Goal: Transaction & Acquisition: Purchase product/service

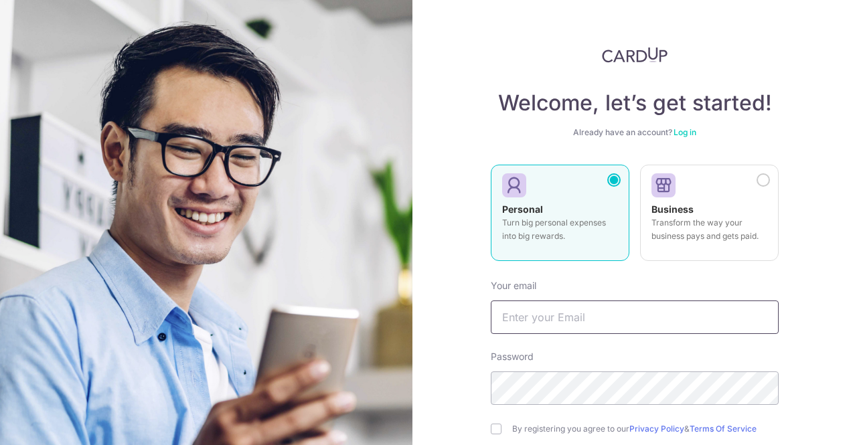
click at [617, 317] on input "text" at bounding box center [634, 316] width 288 height 33
type input "[EMAIL_ADDRESS][DOMAIN_NAME]"
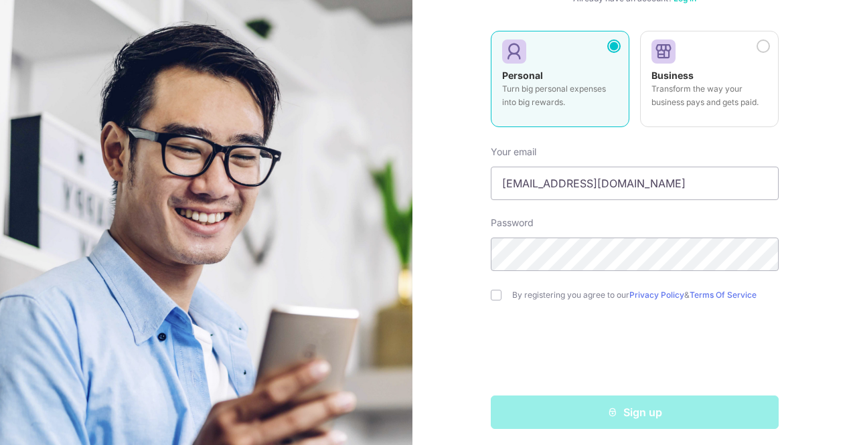
click at [547, 290] on label "By registering you agree to our Privacy Policy & Terms Of Service" at bounding box center [645, 295] width 266 height 11
click at [520, 294] on label "By registering you agree to our Privacy Policy & Terms Of Service" at bounding box center [645, 295] width 266 height 11
click at [492, 295] on input "checkbox" at bounding box center [495, 295] width 11 height 11
checkbox input "true"
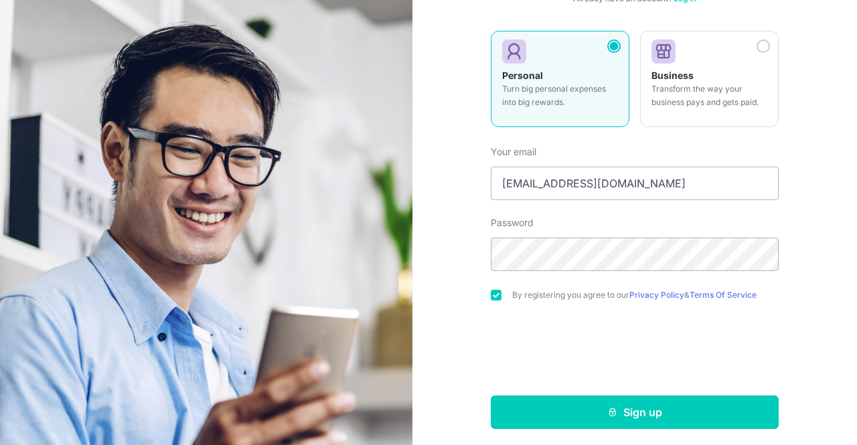
scroll to position [138, 0]
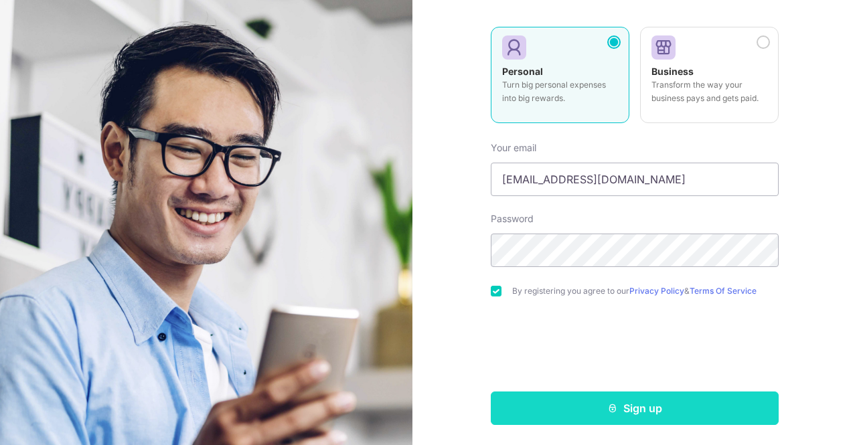
click at [645, 409] on button "Sign up" at bounding box center [634, 407] width 288 height 33
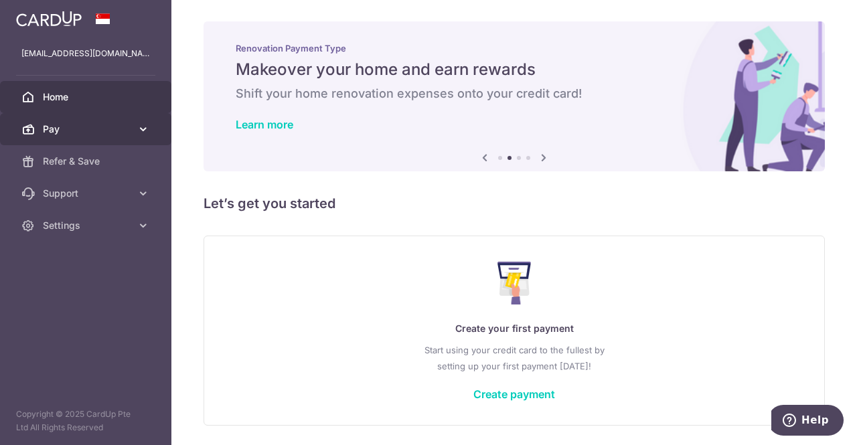
click at [115, 132] on span "Pay" at bounding box center [87, 128] width 88 height 13
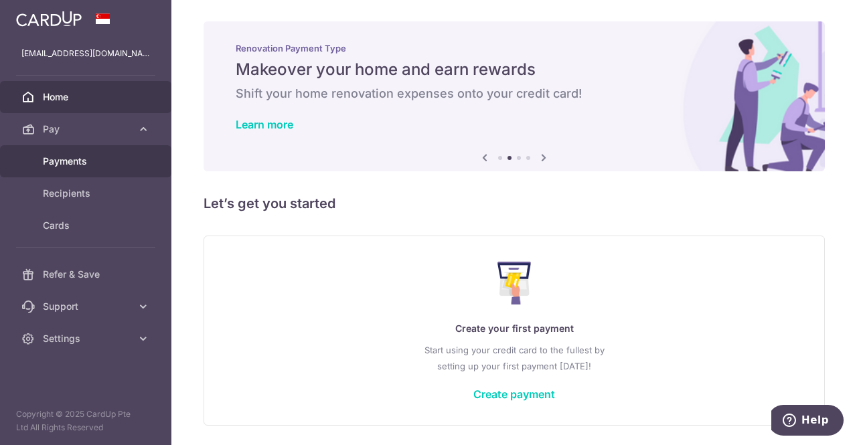
click at [96, 165] on span "Payments" at bounding box center [87, 161] width 88 height 13
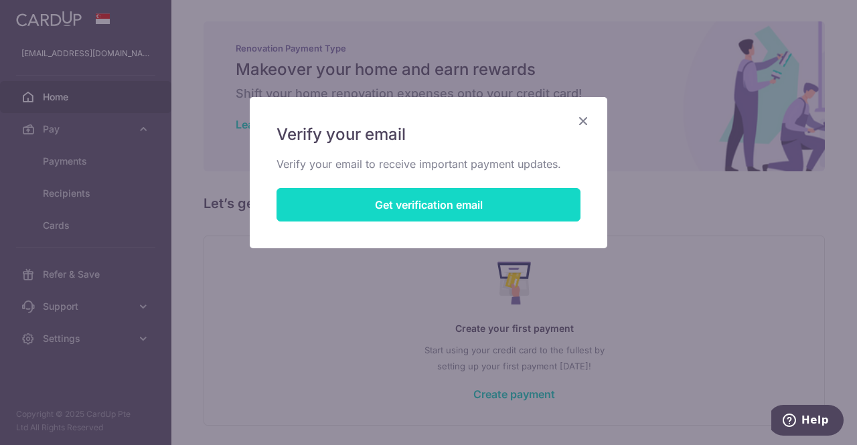
click at [490, 199] on button "Get verification email" at bounding box center [428, 204] width 304 height 33
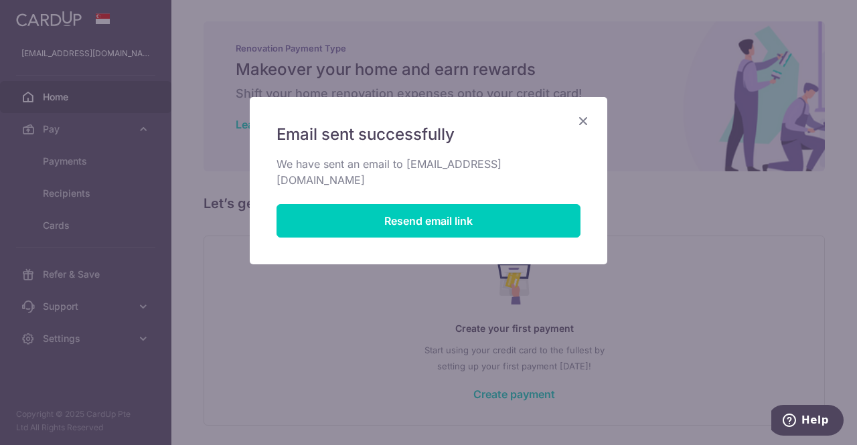
click at [586, 120] on icon "Close" at bounding box center [583, 120] width 16 height 17
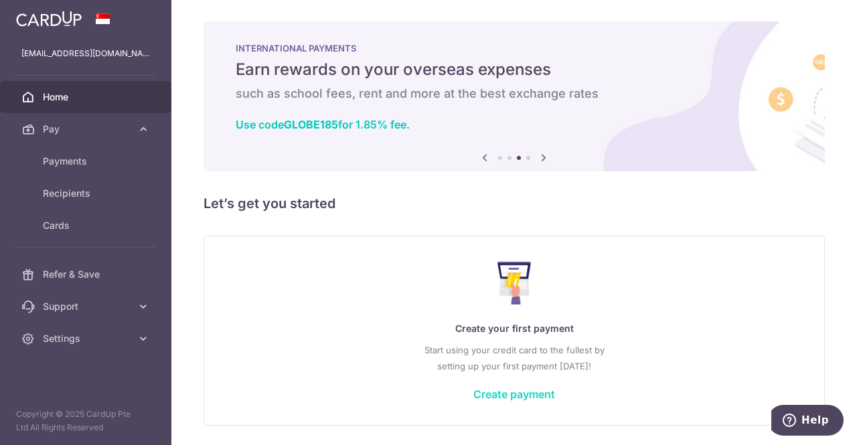
click at [542, 393] on link "Create payment" at bounding box center [514, 393] width 82 height 13
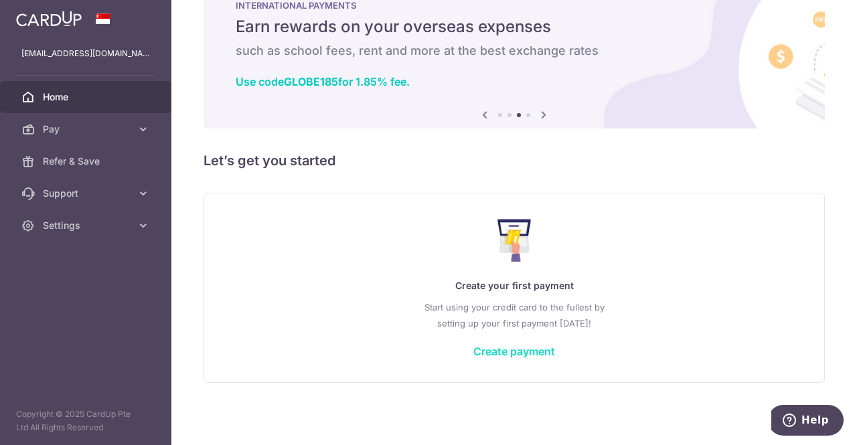
click at [531, 355] on link "Create payment" at bounding box center [514, 351] width 82 height 13
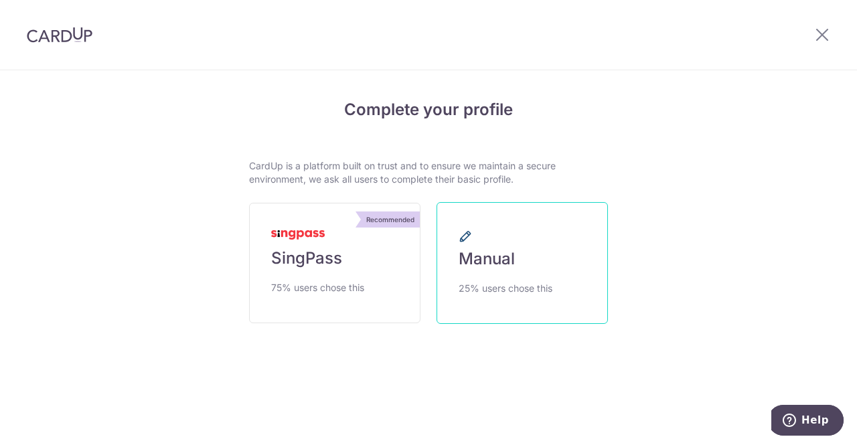
click at [519, 274] on link "Manual 25% users chose this" at bounding box center [521, 263] width 171 height 122
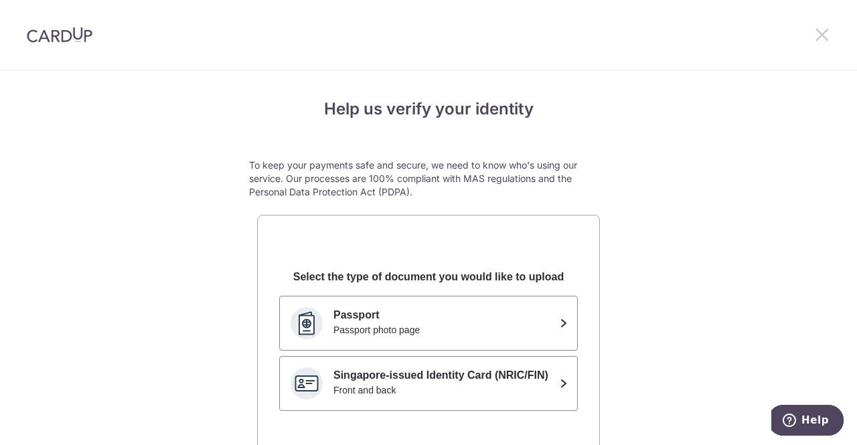
click at [814, 33] on icon at bounding box center [822, 34] width 16 height 17
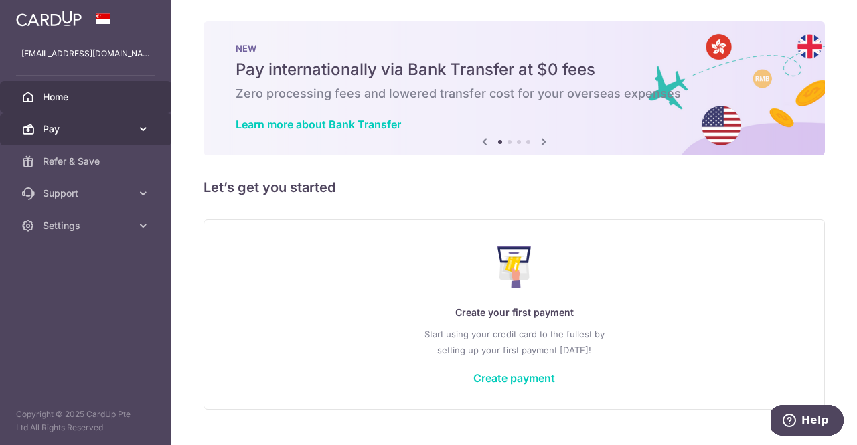
click at [83, 126] on span "Pay" at bounding box center [87, 128] width 88 height 13
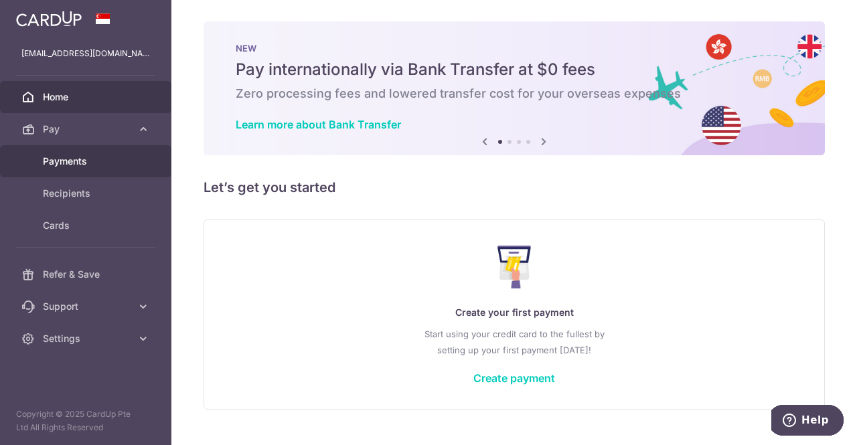
click at [86, 161] on span "Payments" at bounding box center [87, 161] width 88 height 13
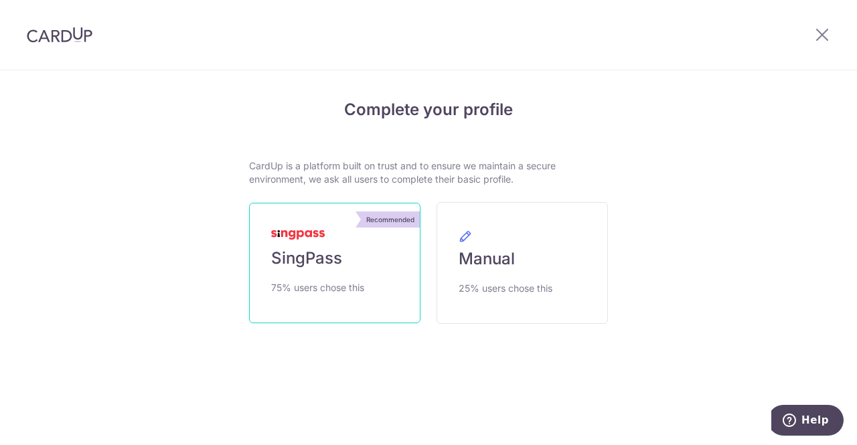
click at [330, 276] on link "Recommended SingPass 75% users chose this" at bounding box center [334, 263] width 171 height 120
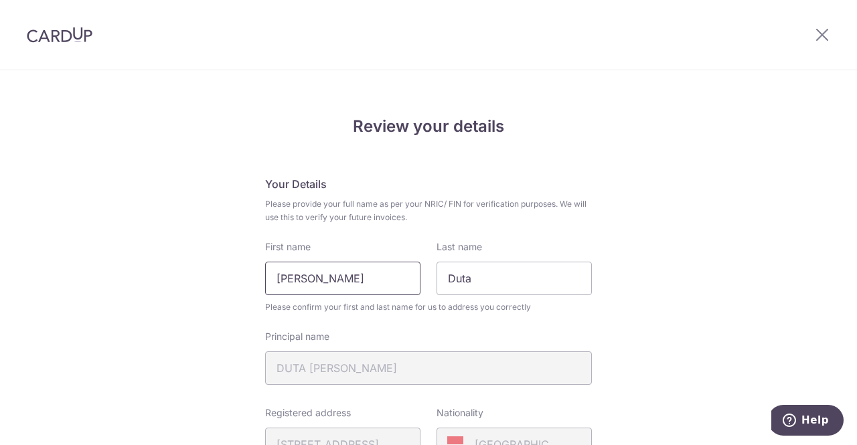
drag, startPoint x: 385, startPoint y: 282, endPoint x: 254, endPoint y: 278, distance: 131.2
click at [257, 278] on div "First name [PERSON_NAME]" at bounding box center [342, 267] width 171 height 55
type input "Duta Kurniawan"
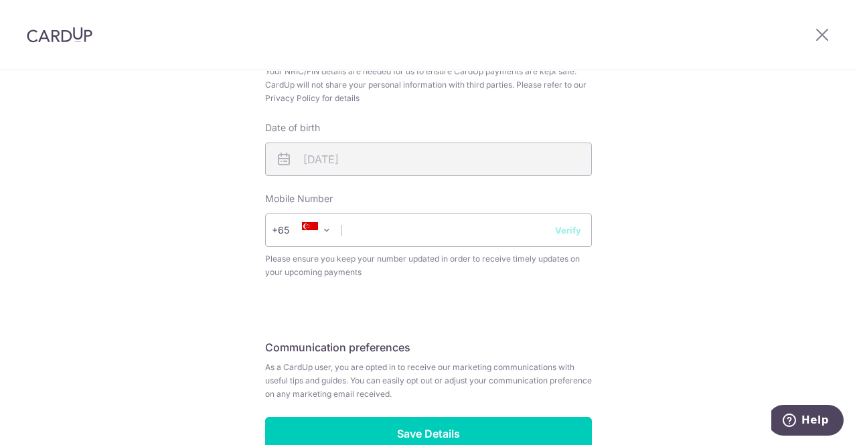
scroll to position [468, 0]
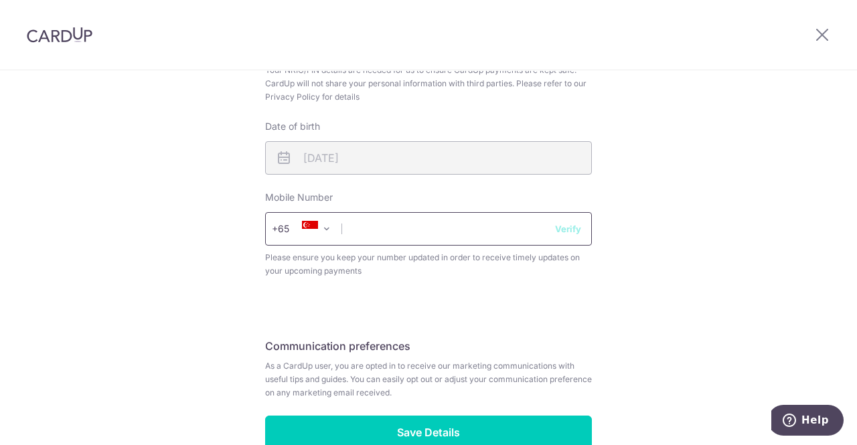
type input "Alamsyah"
click at [437, 238] on input "text" at bounding box center [428, 228] width 327 height 33
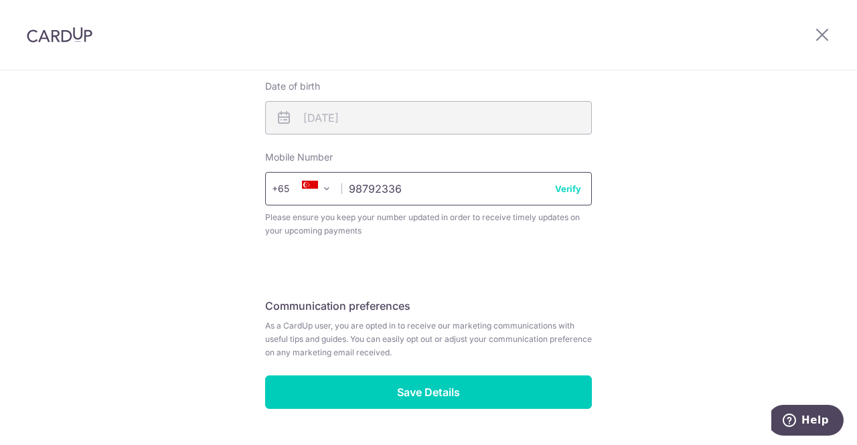
scroll to position [545, 0]
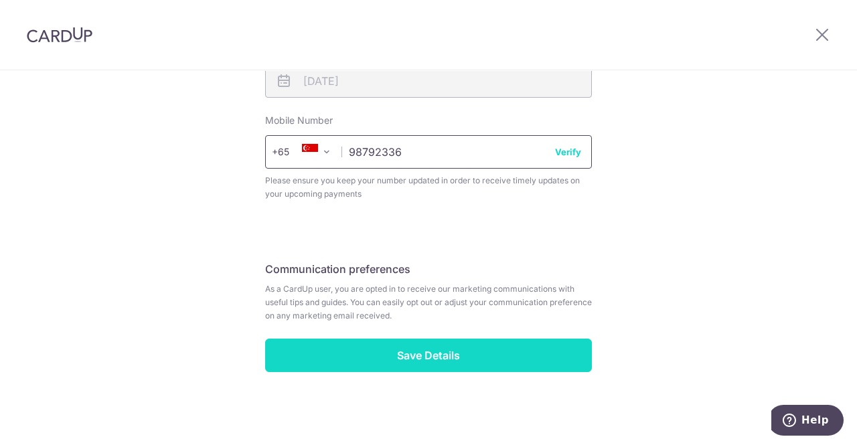
type input "98792336"
click at [441, 362] on input "Save Details" at bounding box center [428, 355] width 327 height 33
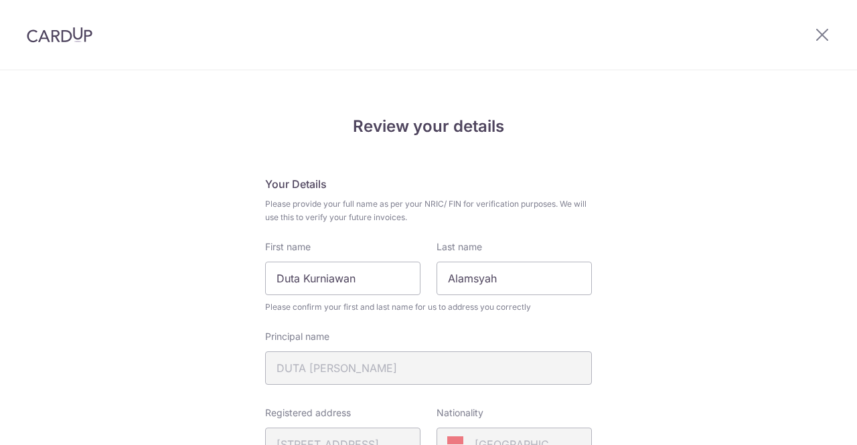
scroll to position [564, 0]
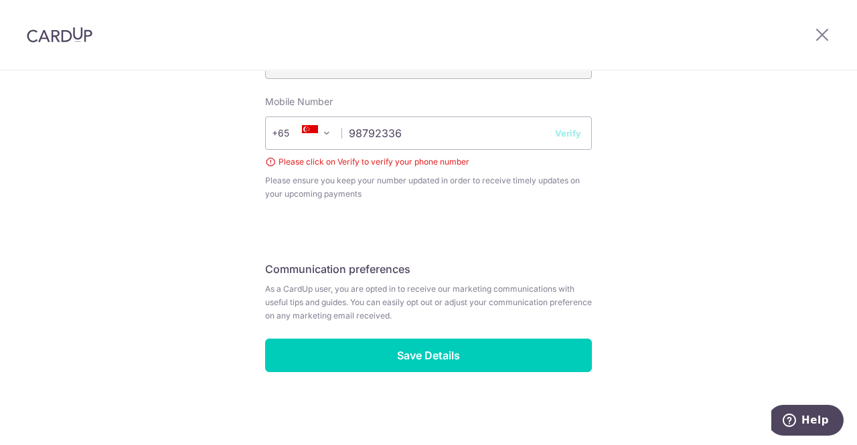
click at [569, 132] on button "Verify" at bounding box center [568, 132] width 26 height 13
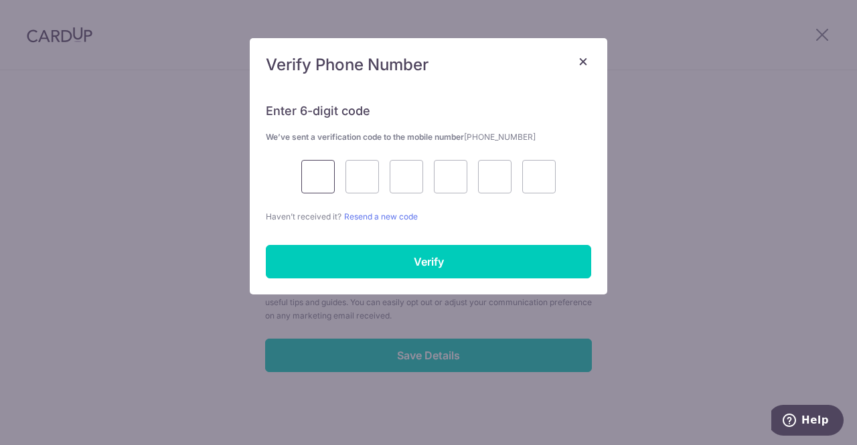
click at [318, 180] on input "text" at bounding box center [317, 176] width 33 height 33
type input "9"
type input "8"
type input "2"
type input "5"
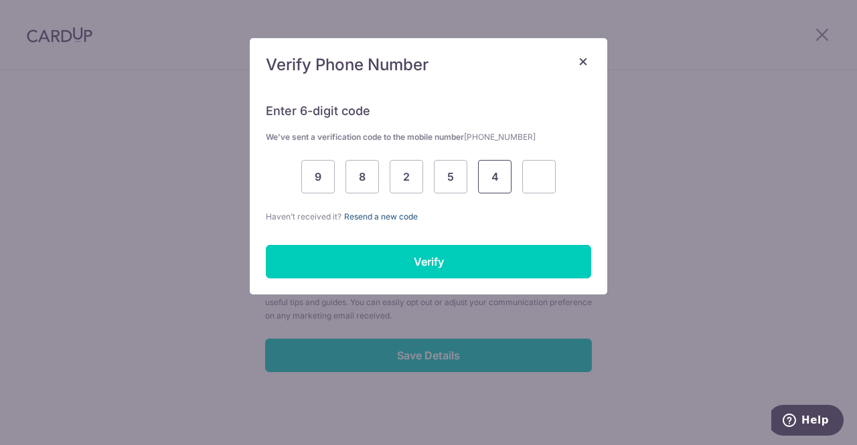
type input "4"
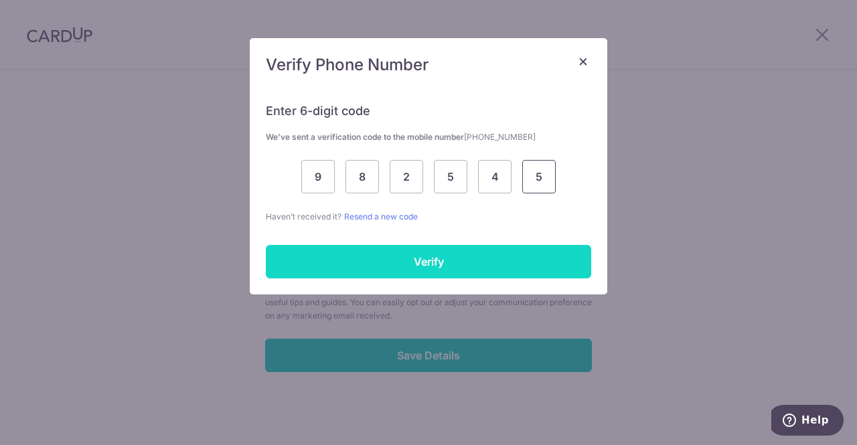
type input "5"
click at [422, 259] on input "Verify" at bounding box center [428, 261] width 325 height 33
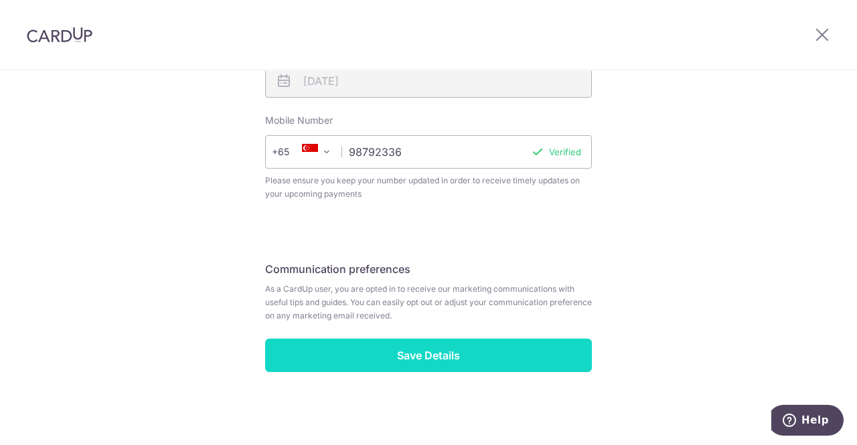
click at [426, 357] on input "Save Details" at bounding box center [428, 355] width 327 height 33
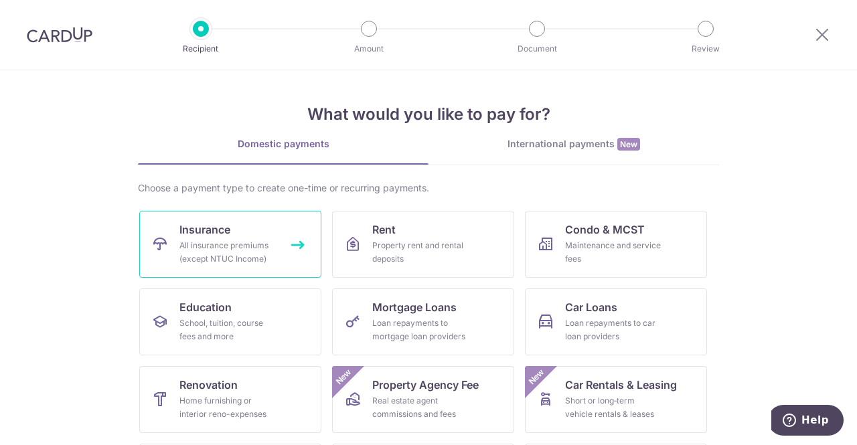
click at [261, 252] on div "All insurance premiums (except NTUC Income)" at bounding box center [227, 252] width 96 height 27
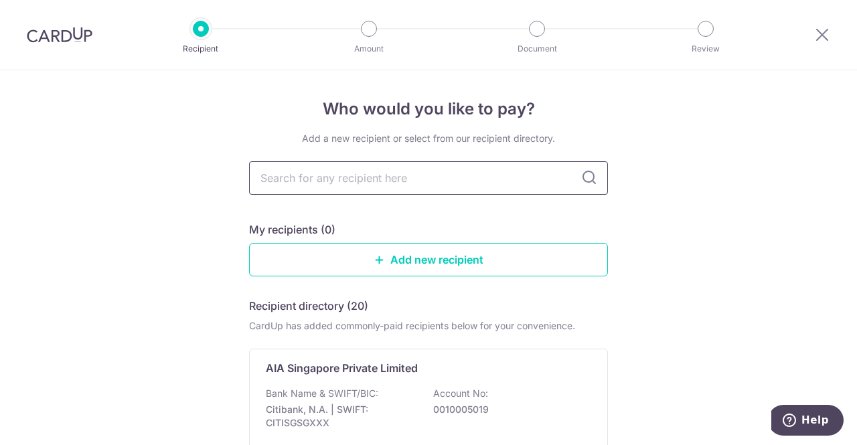
click at [424, 179] on input "text" at bounding box center [428, 177] width 359 height 33
type input "manulife"
click at [424, 259] on link "Add new recipient" at bounding box center [428, 259] width 359 height 33
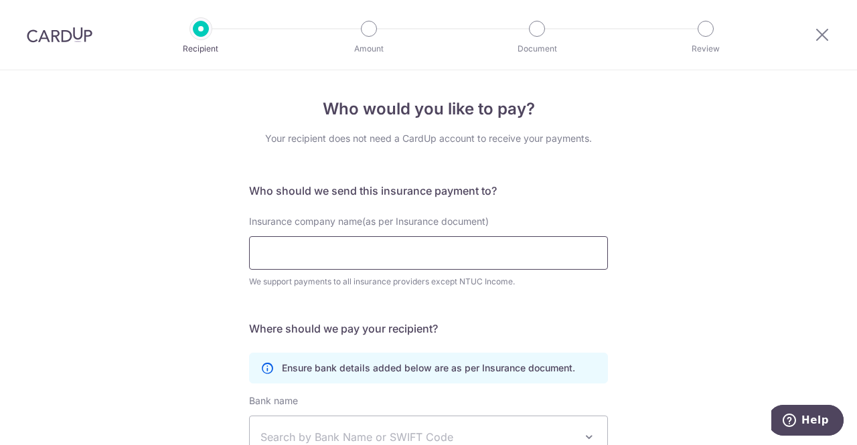
click at [423, 260] on input "Insurance company name(as per Insurance document)" at bounding box center [428, 252] width 359 height 33
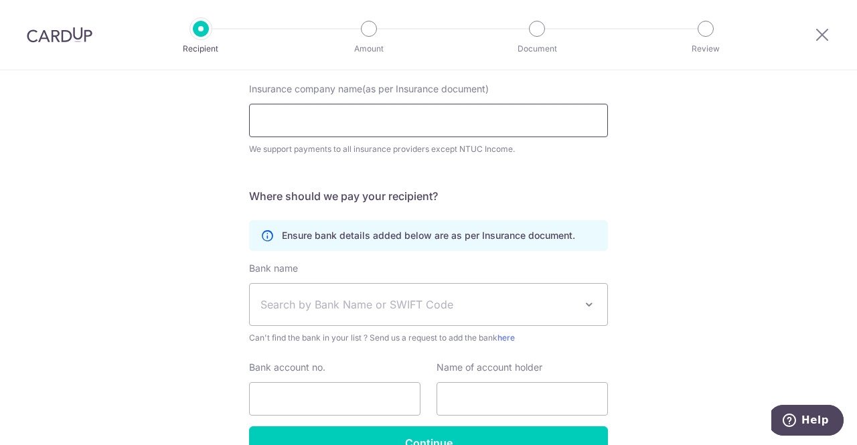
scroll to position [134, 0]
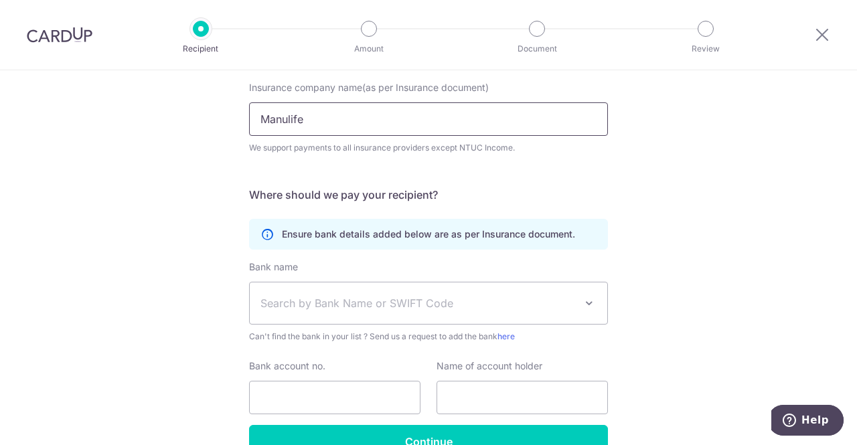
type input "Manulife"
click at [380, 304] on span "Search by Bank Name or SWIFT Code" at bounding box center [417, 303] width 315 height 16
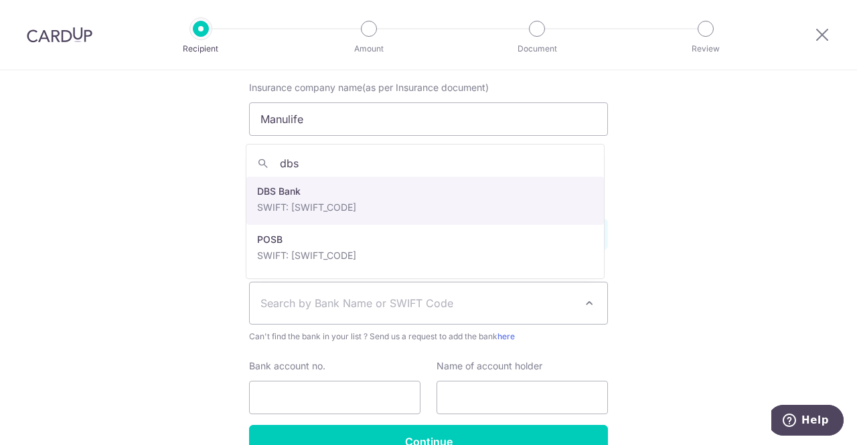
type input "dbs"
select select "6"
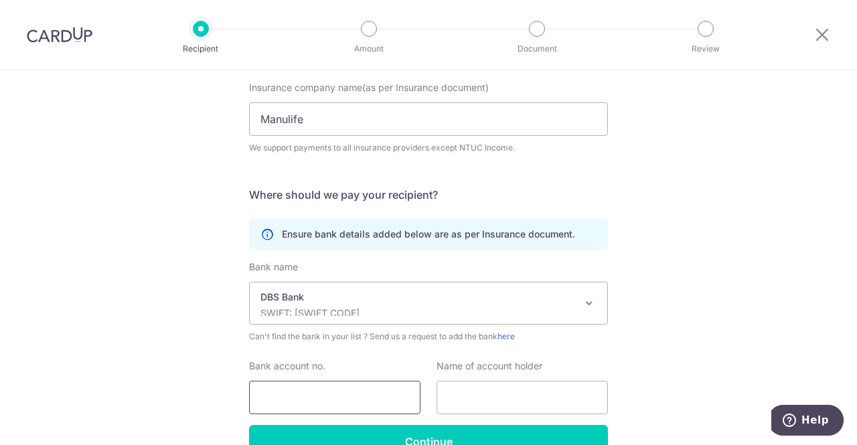
click at [325, 390] on input "Bank account no." at bounding box center [334, 397] width 171 height 33
paste input "[PHONE_NUMBER]"
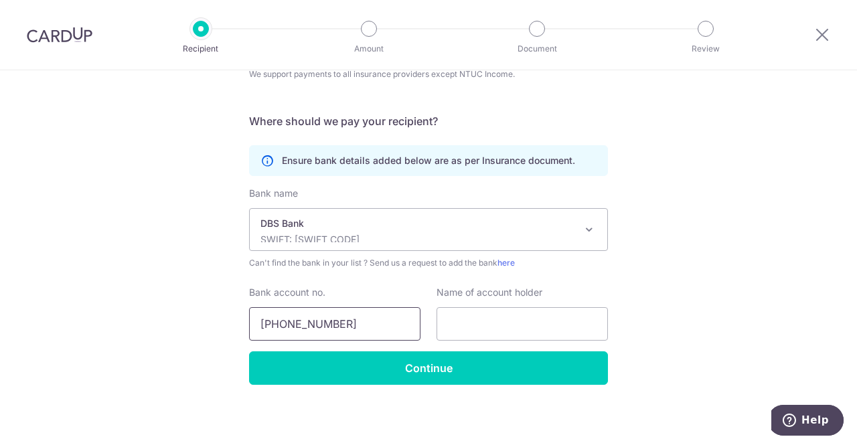
scroll to position [209, 0]
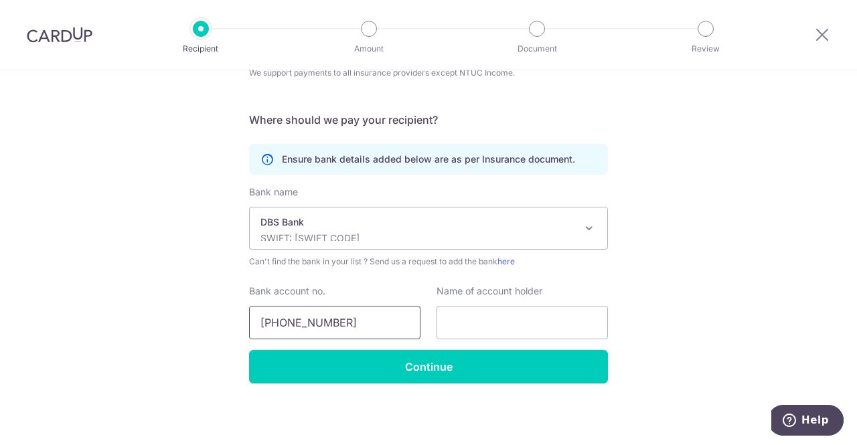
type input "003-900954-2"
click at [464, 312] on input "text" at bounding box center [521, 322] width 171 height 33
paste input "Manulife - Operations"
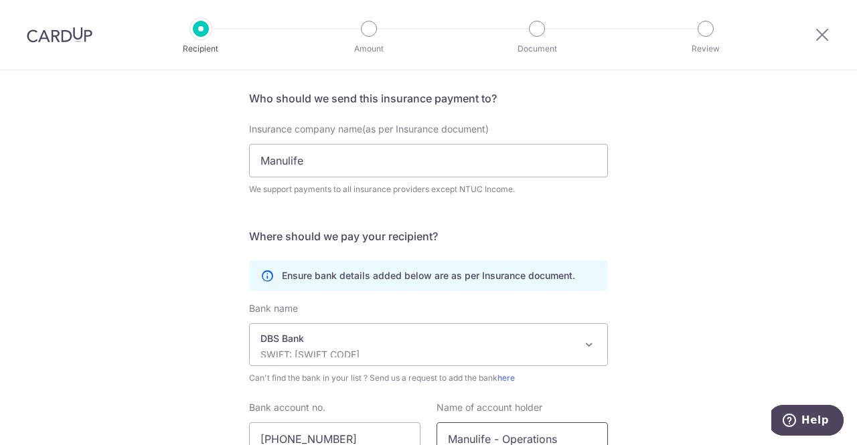
scroll to position [0, 0]
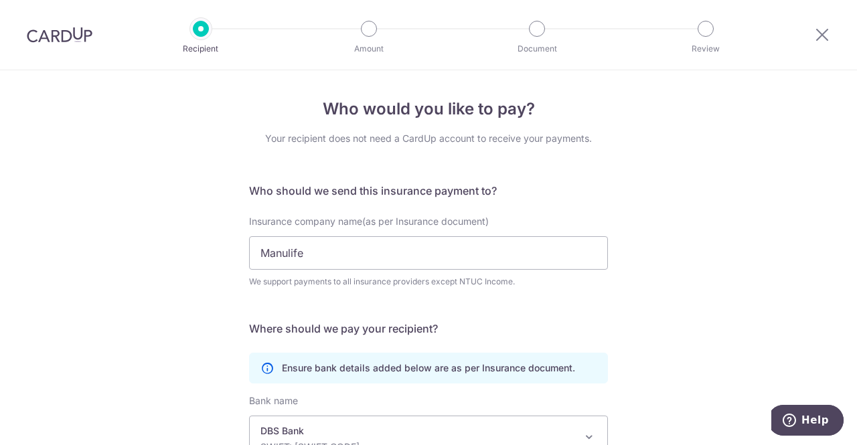
type input "Manulife - Operations"
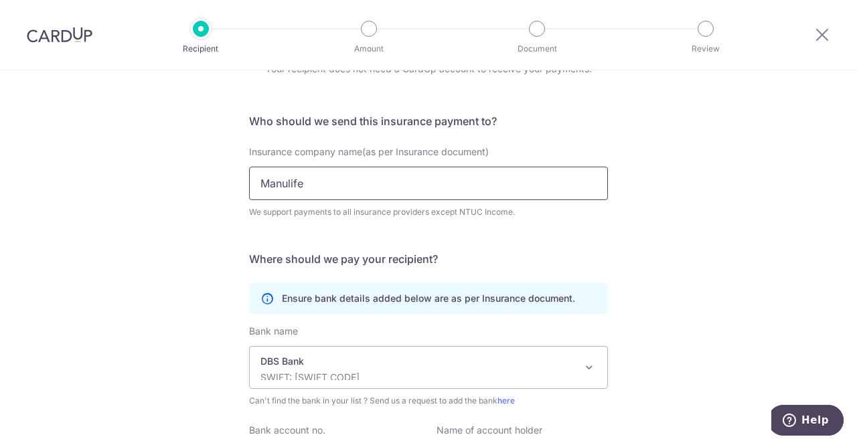
scroll to position [209, 0]
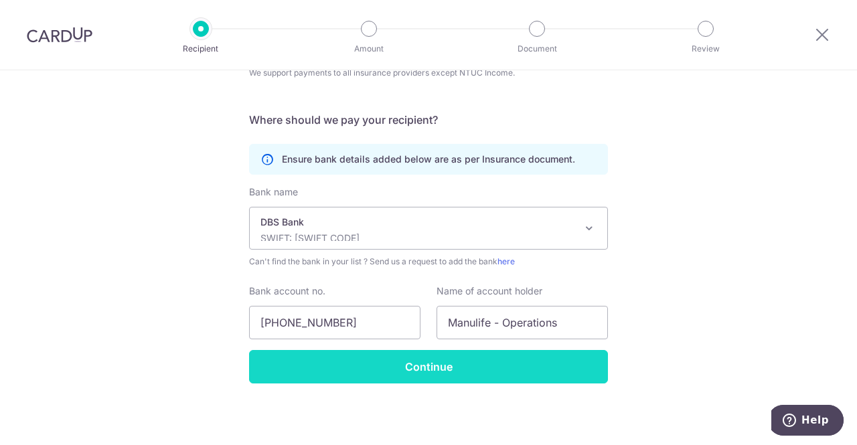
click at [465, 366] on input "Continue" at bounding box center [428, 366] width 359 height 33
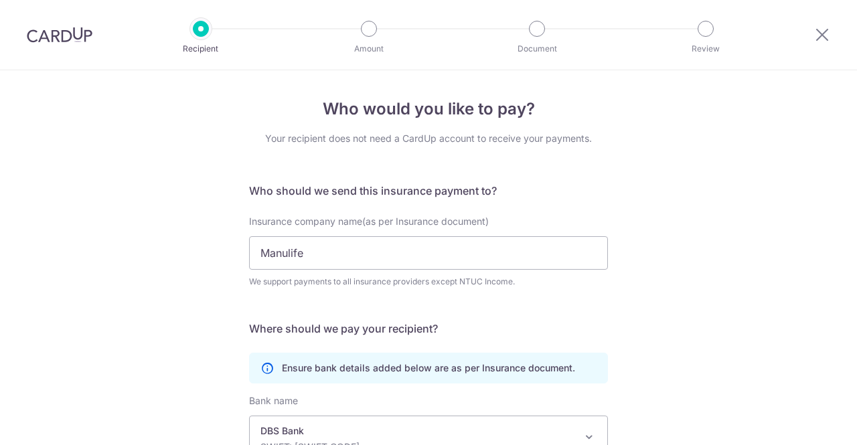
scroll to position [241, 0]
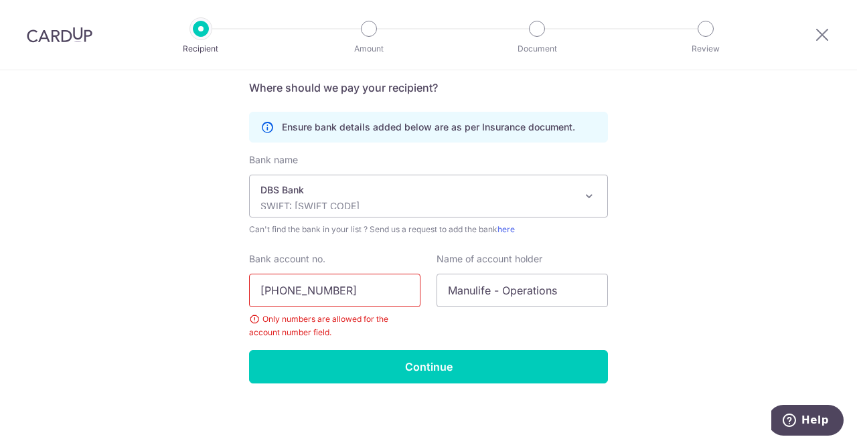
click at [284, 291] on input "003-900954-2" at bounding box center [334, 290] width 171 height 33
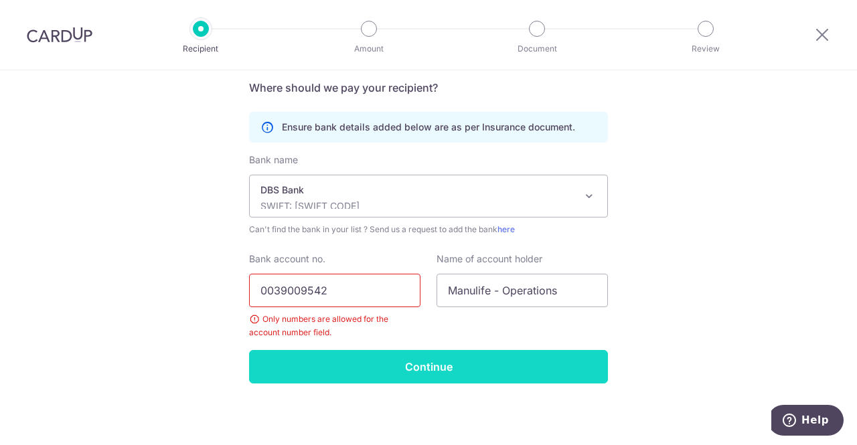
type input "0039009542"
click at [448, 361] on input "Continue" at bounding box center [428, 366] width 359 height 33
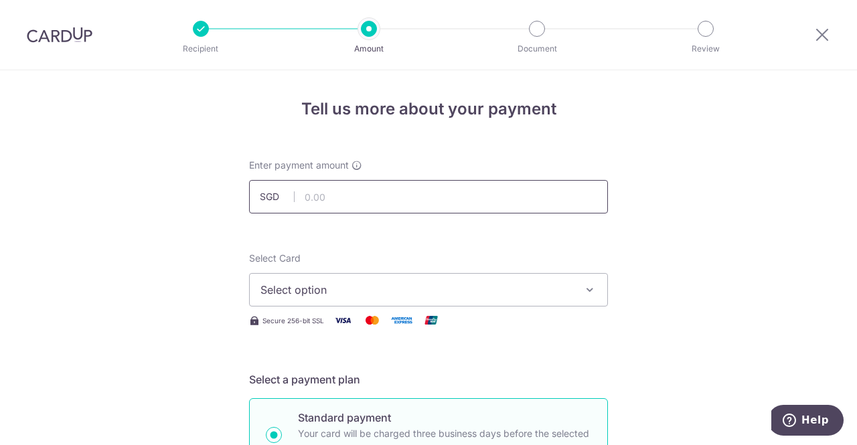
click at [383, 189] on input "text" at bounding box center [428, 196] width 359 height 33
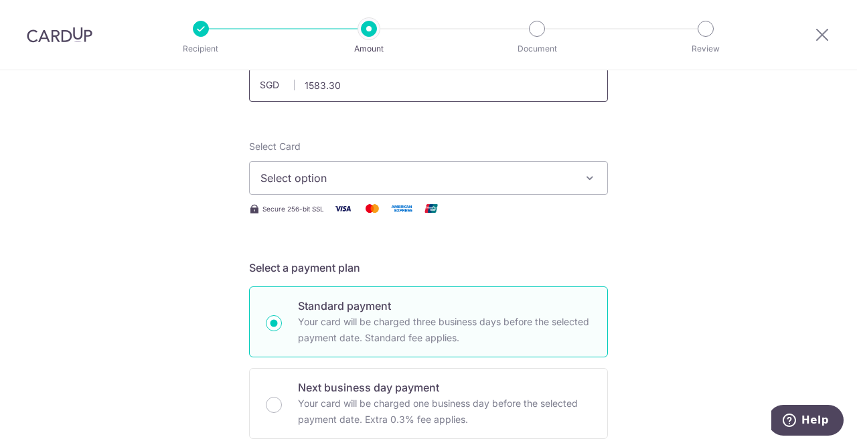
scroll to position [134, 0]
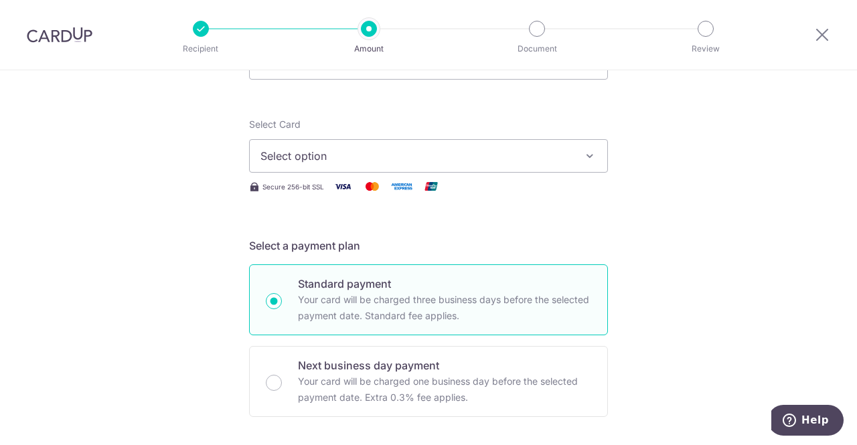
type input "1,583.30"
click at [436, 170] on button "Select option" at bounding box center [428, 155] width 359 height 33
click at [357, 192] on span "Add credit card" at bounding box center [440, 193] width 312 height 13
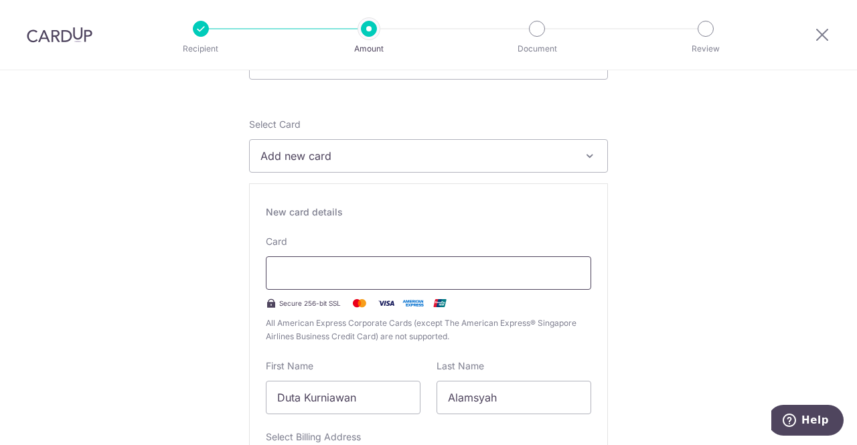
scroll to position [201, 0]
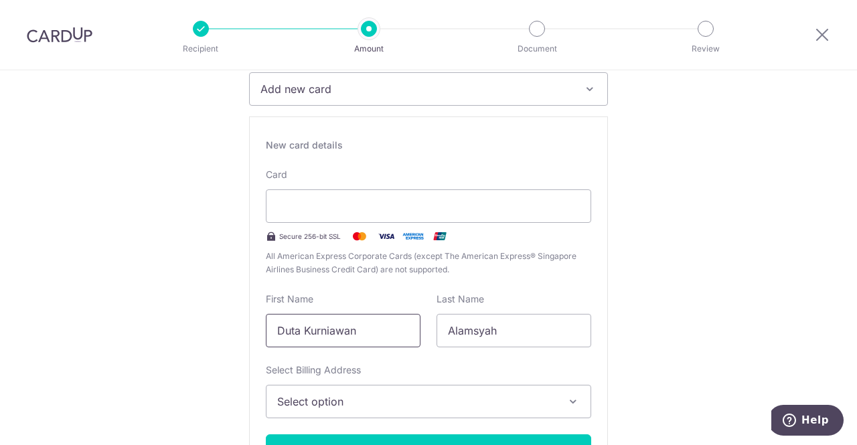
drag, startPoint x: 398, startPoint y: 335, endPoint x: 260, endPoint y: 333, distance: 138.5
click at [260, 333] on div "First Name Duta Kurniawan" at bounding box center [343, 319] width 171 height 55
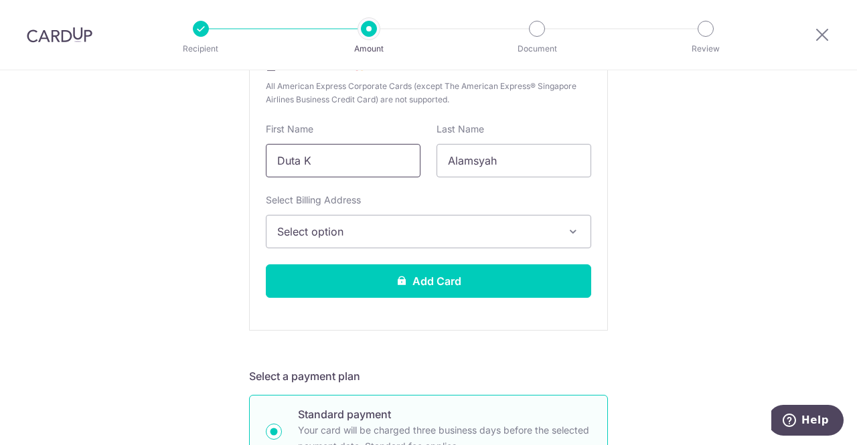
scroll to position [401, 0]
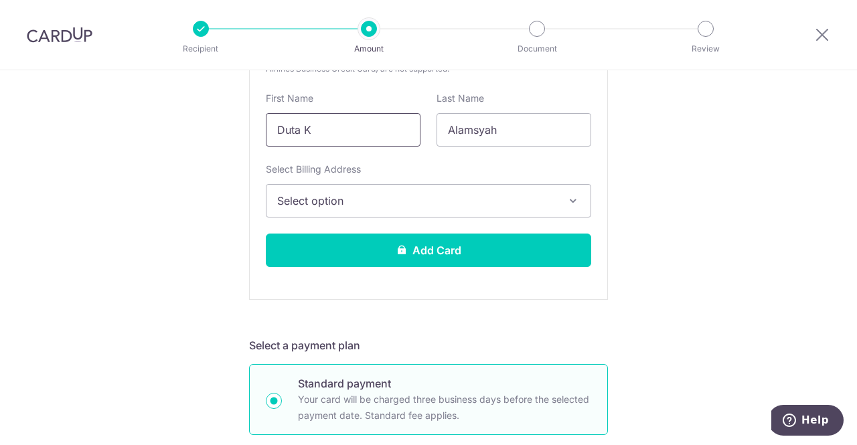
type input "Duta K"
click at [528, 197] on span "Select option" at bounding box center [416, 201] width 278 height 16
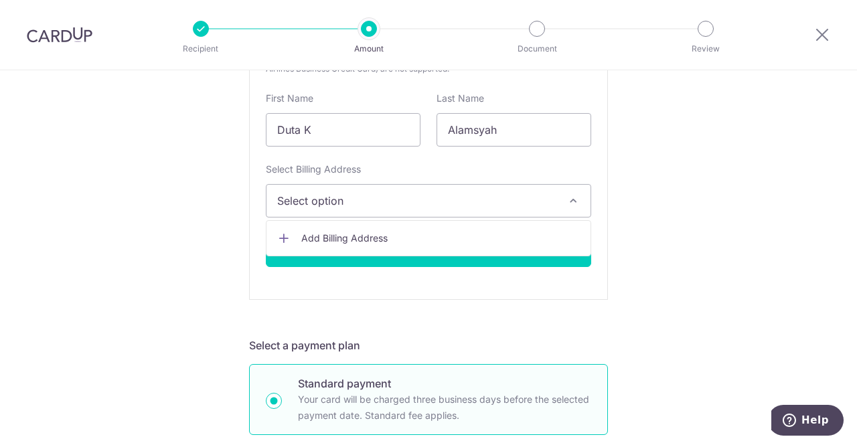
click at [428, 239] on span "Add Billing Address" at bounding box center [440, 238] width 278 height 13
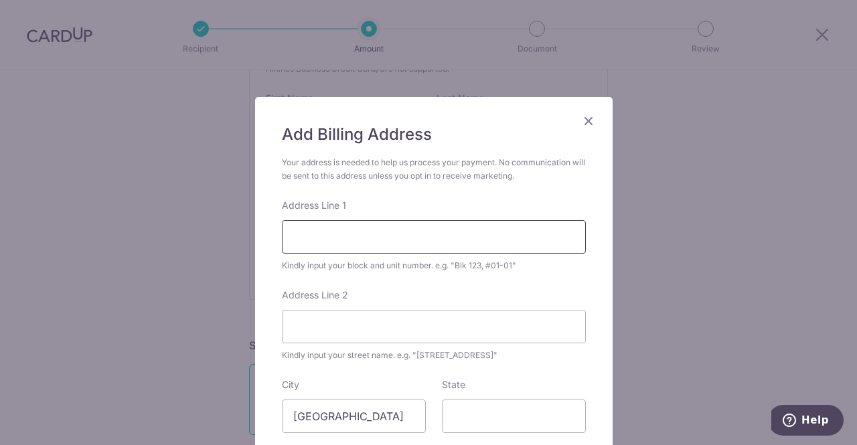
click at [408, 238] on input "Address Line 1" at bounding box center [434, 236] width 304 height 33
type input "1 Marne Rd"
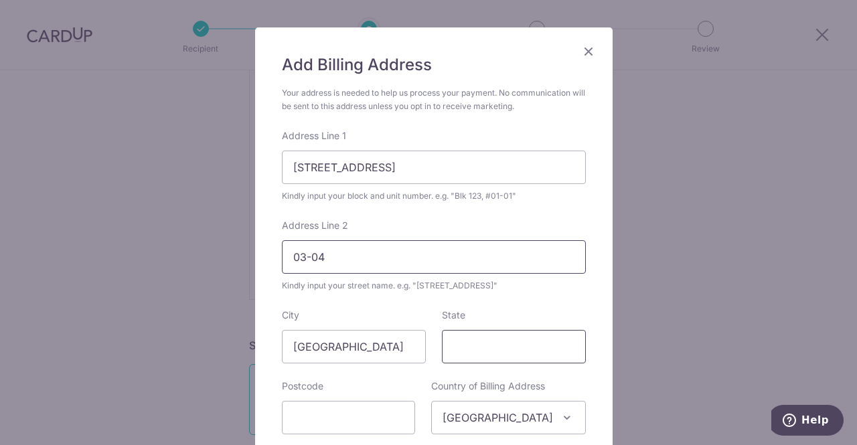
scroll to position [201, 0]
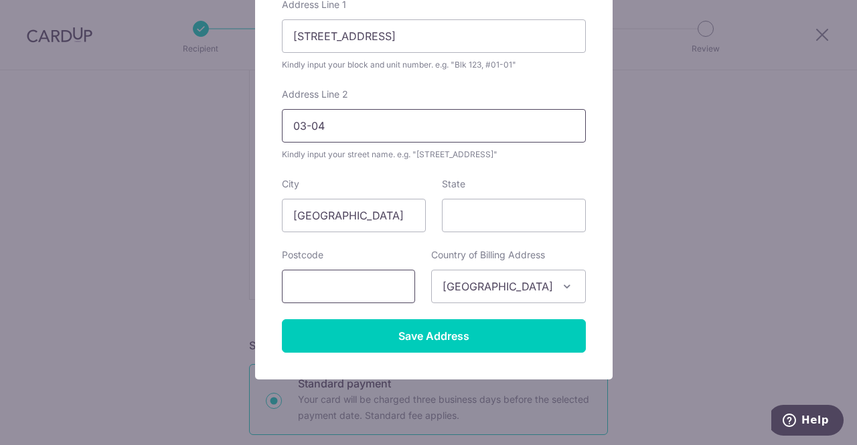
type input "03-04"
click at [397, 288] on input "text" at bounding box center [348, 286] width 133 height 33
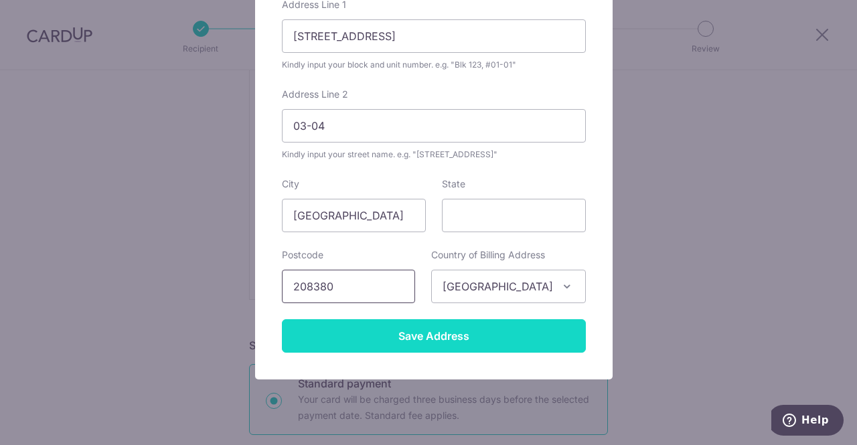
type input "208380"
click at [423, 331] on input "Save Address" at bounding box center [434, 335] width 304 height 33
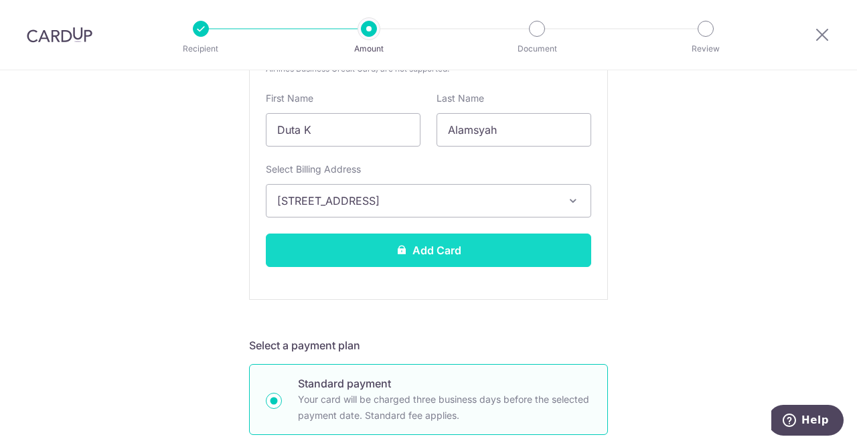
click at [438, 250] on button "Add Card" at bounding box center [428, 250] width 325 height 33
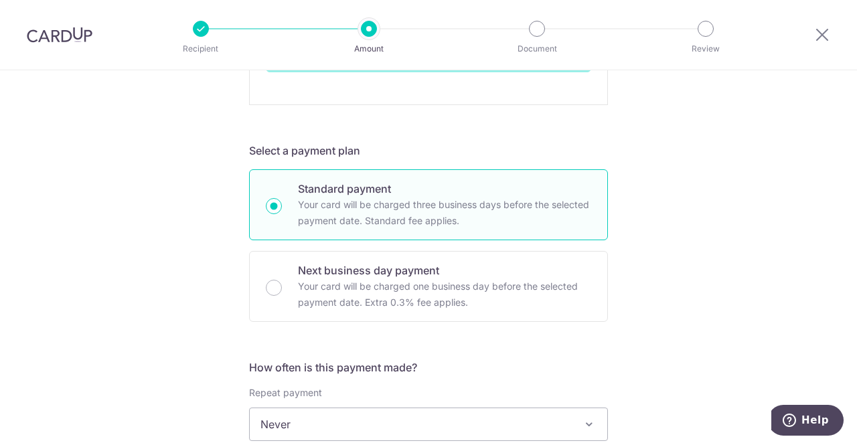
scroll to position [602, 0]
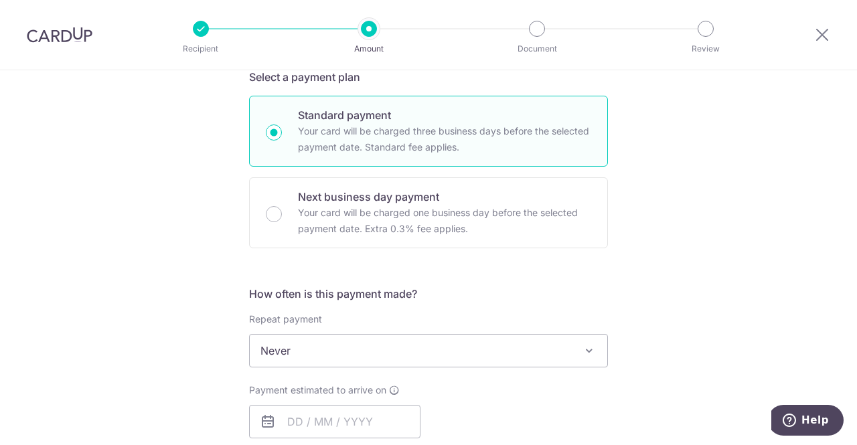
scroll to position [468, 0]
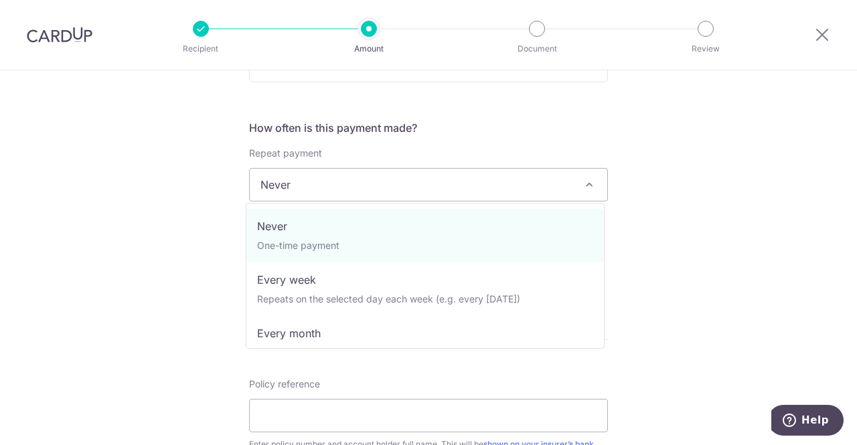
click at [424, 177] on span "Never" at bounding box center [428, 185] width 357 height 32
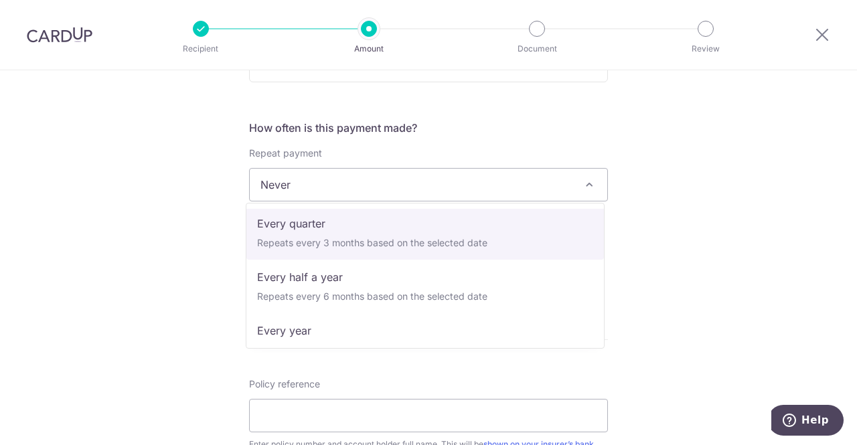
scroll to position [187, 0]
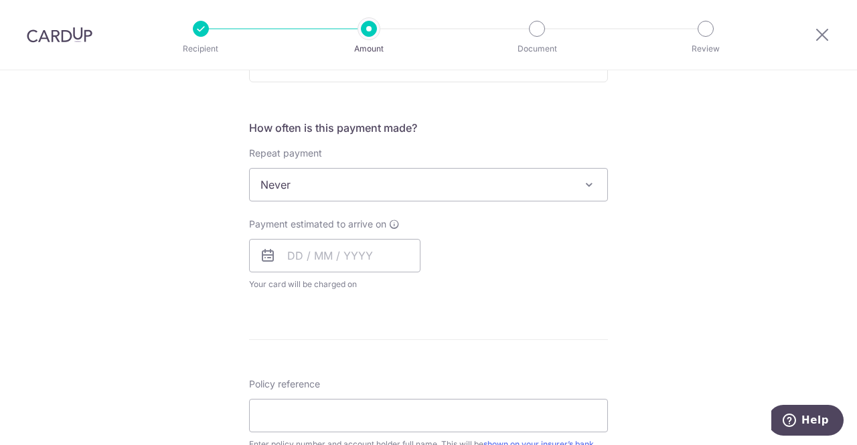
click at [622, 247] on div "Tell us more about your payment Enter payment amount SGD 1,583.30 1583.30 Card …" at bounding box center [428, 207] width 857 height 1211
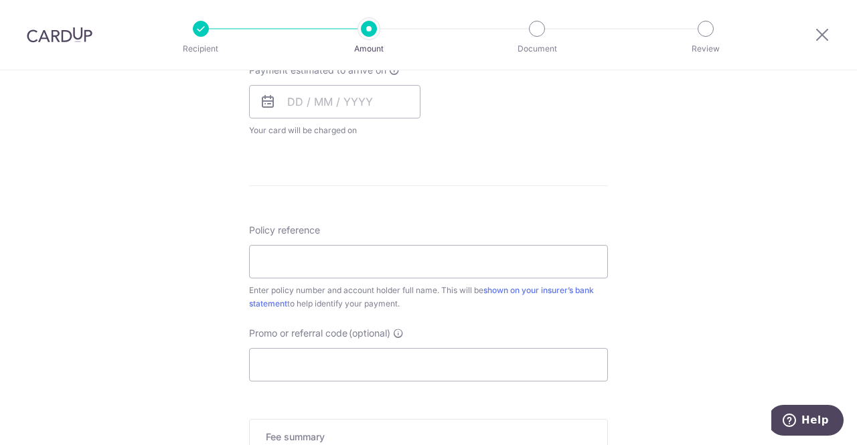
scroll to position [669, 0]
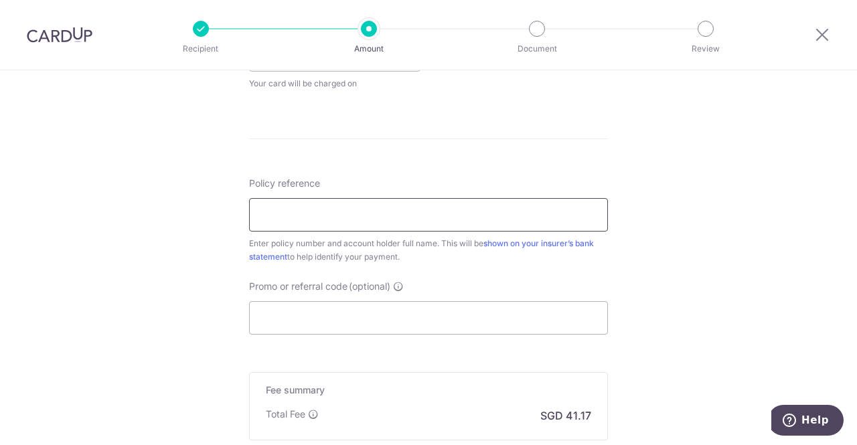
click at [364, 228] on input "Policy reference" at bounding box center [428, 214] width 359 height 33
paste input "1492632280"
type input "1492632280"
click at [659, 262] on div "Tell us more about your payment Enter payment amount SGD 1,583.30 1583.30 Card …" at bounding box center [428, 6] width 857 height 1211
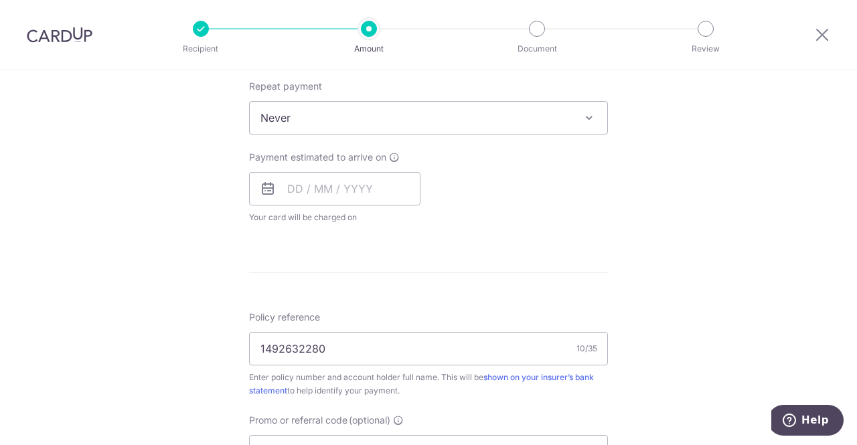
scroll to position [468, 0]
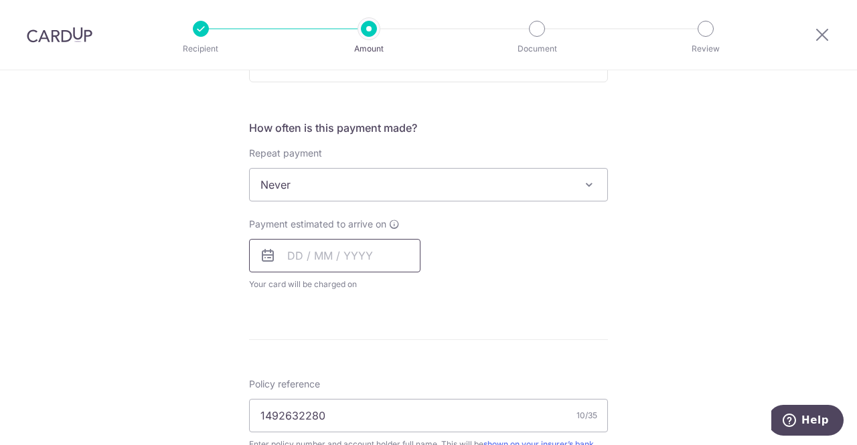
click at [280, 250] on input "text" at bounding box center [334, 255] width 171 height 33
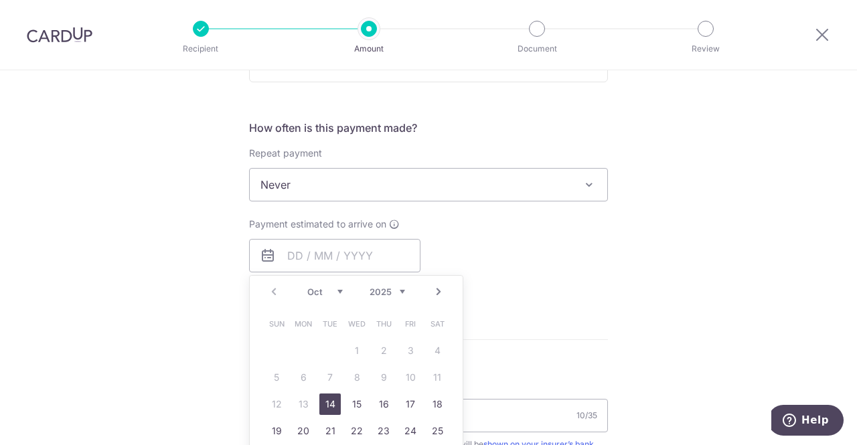
click at [331, 402] on link "14" at bounding box center [329, 403] width 21 height 21
type input "[DATE]"
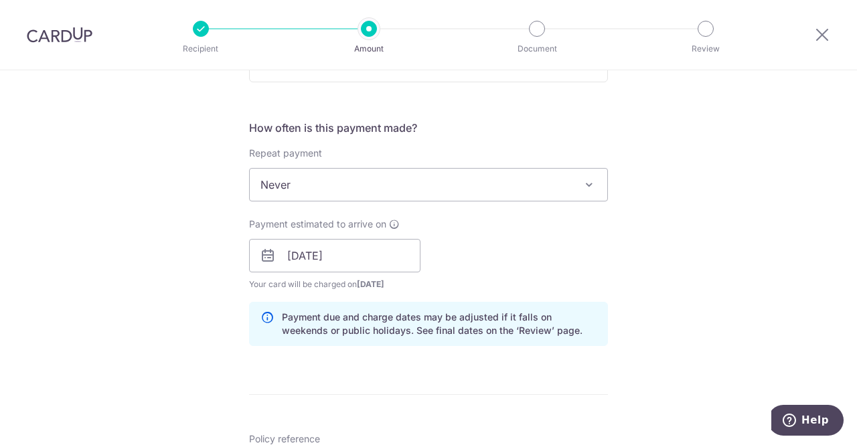
click at [571, 250] on div "Payment estimated to arrive on 14/10/2025 Prev Next Oct Nov Dec 2025 2026 2027 …" at bounding box center [428, 254] width 375 height 74
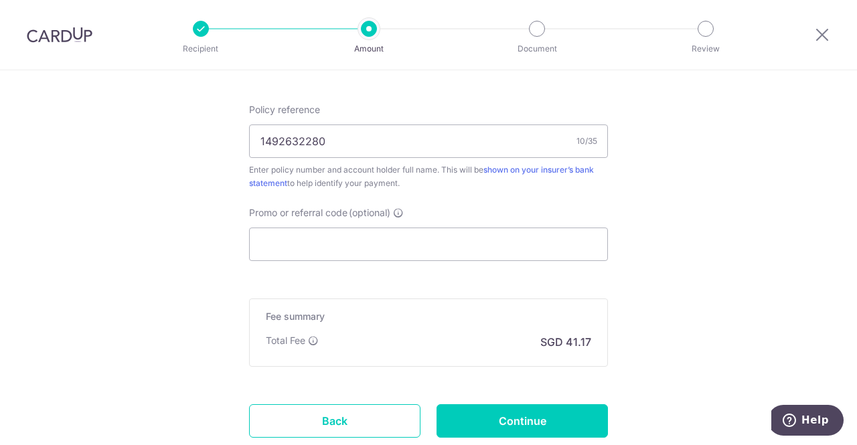
scroll to position [803, 0]
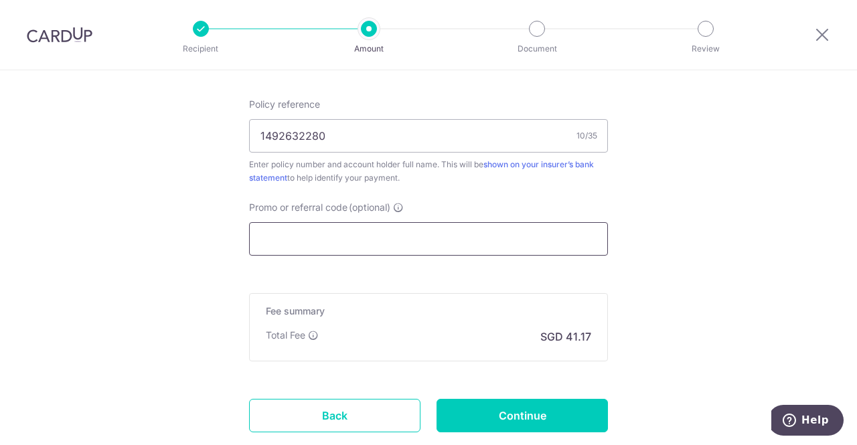
click at [404, 229] on input "Promo or referral code (optional)" at bounding box center [428, 238] width 359 height 33
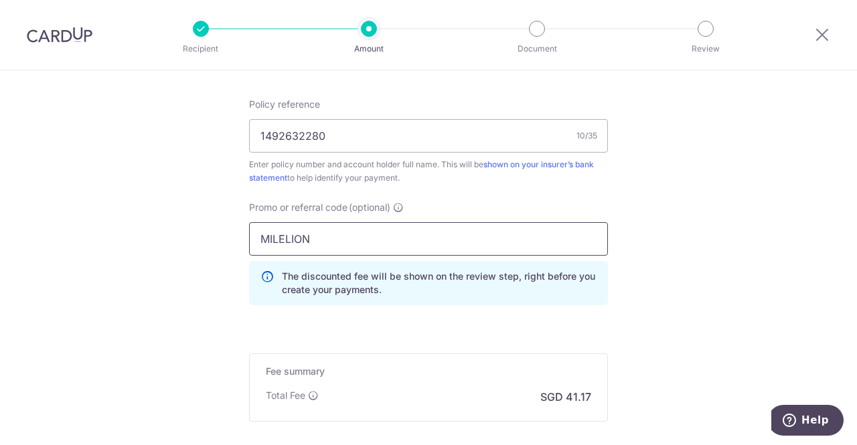
type input "MILELION"
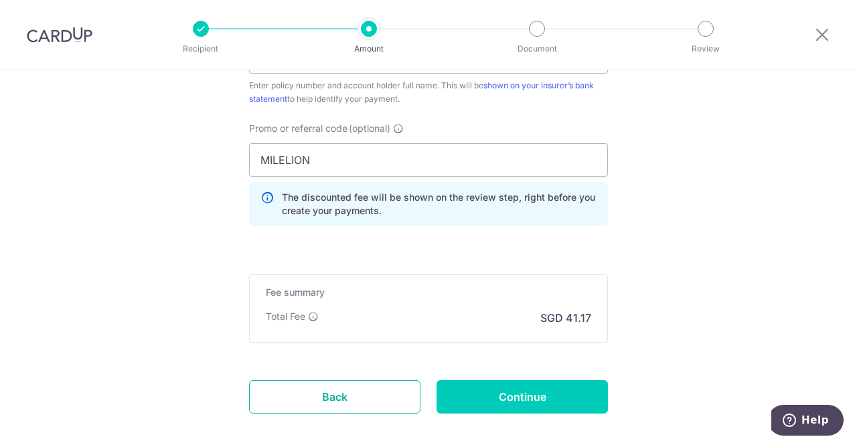
scroll to position [947, 0]
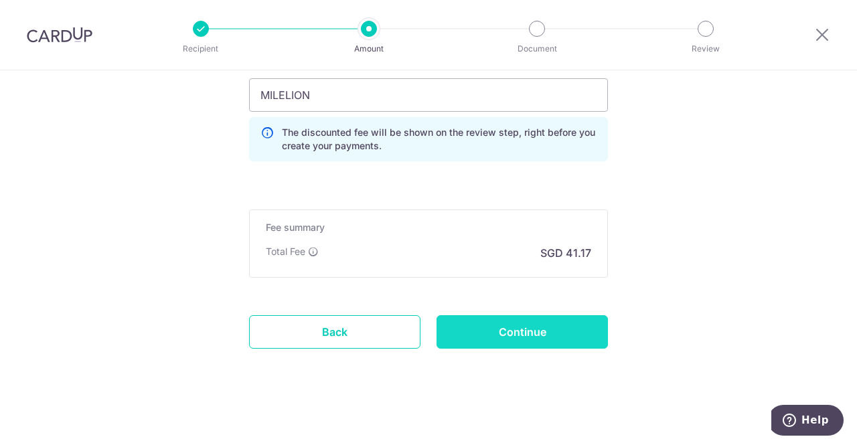
click at [538, 330] on input "Continue" at bounding box center [521, 331] width 171 height 33
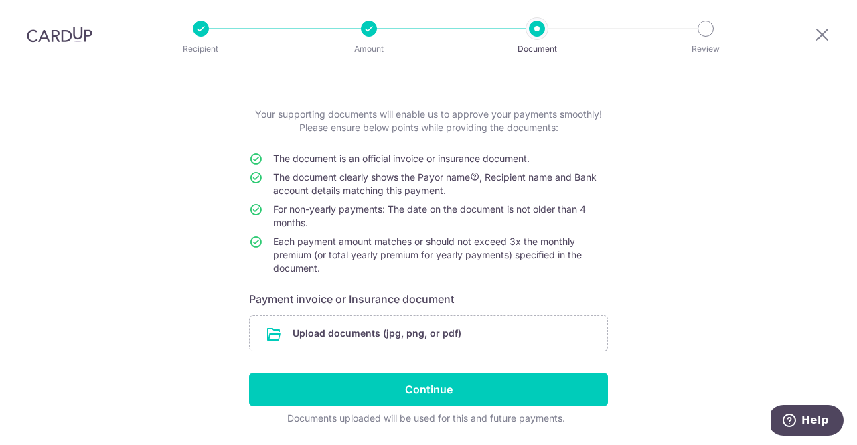
scroll to position [92, 0]
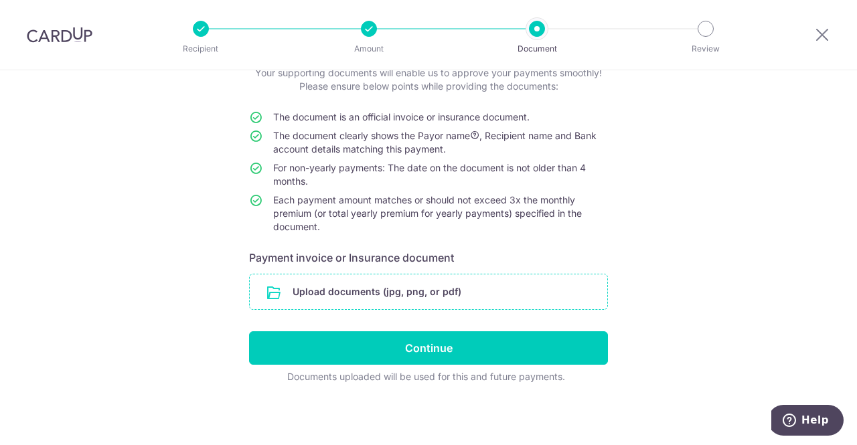
click at [374, 299] on input "file" at bounding box center [428, 291] width 357 height 35
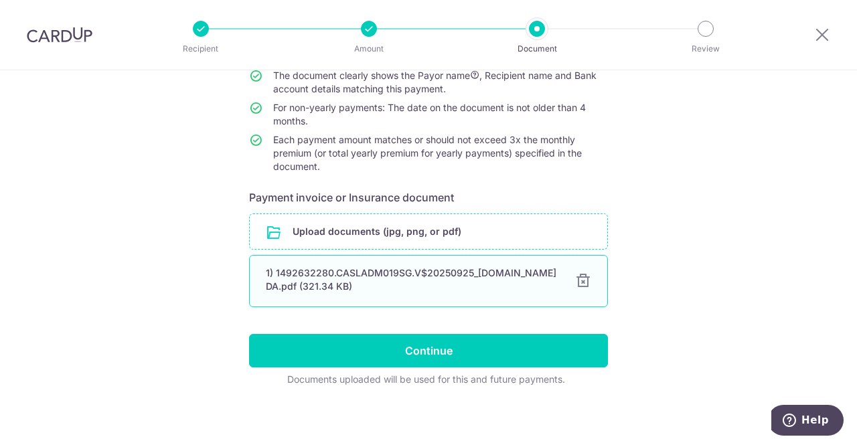
scroll to position [154, 0]
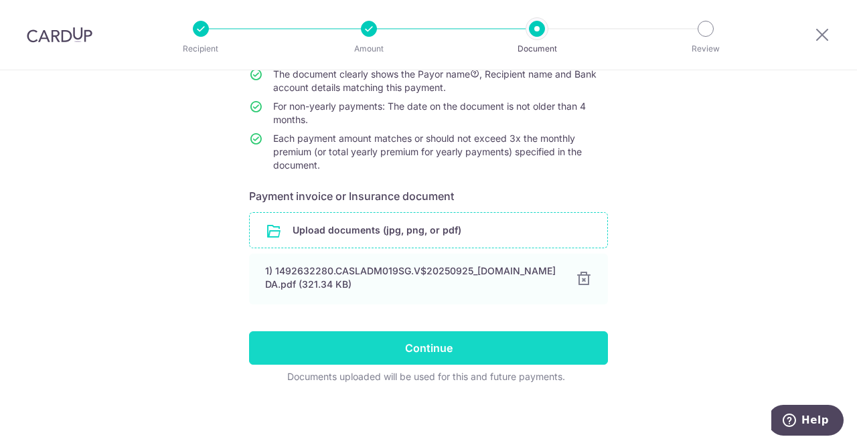
click at [438, 347] on input "Continue" at bounding box center [428, 347] width 359 height 33
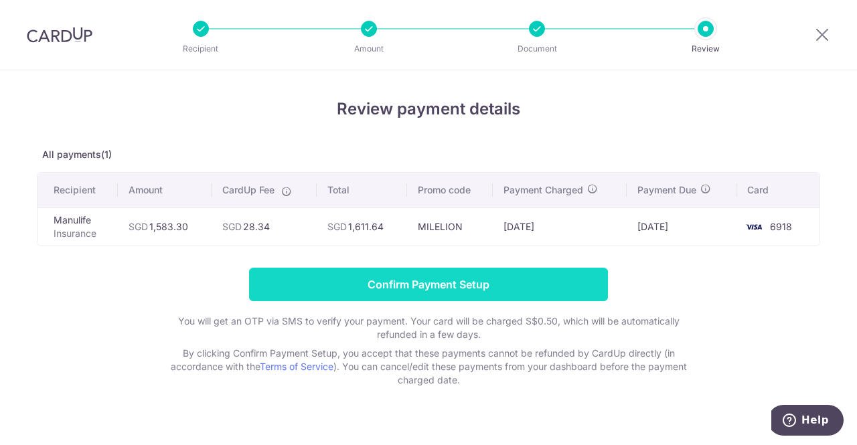
click at [439, 278] on input "Confirm Payment Setup" at bounding box center [428, 284] width 359 height 33
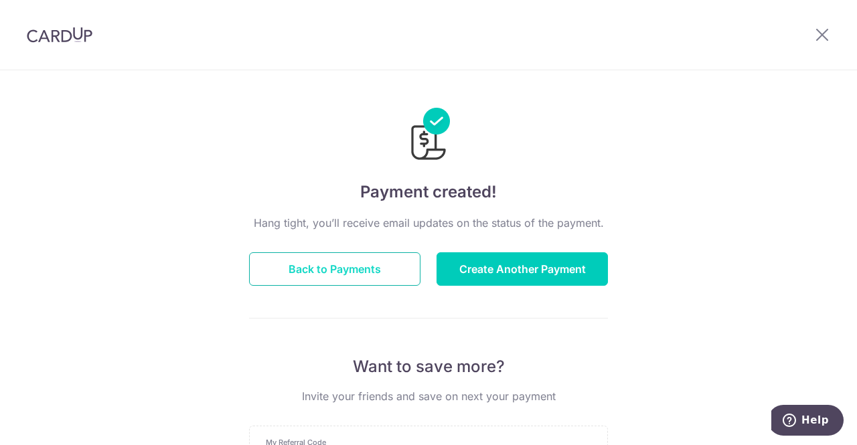
click at [381, 270] on button "Back to Payments" at bounding box center [334, 268] width 171 height 33
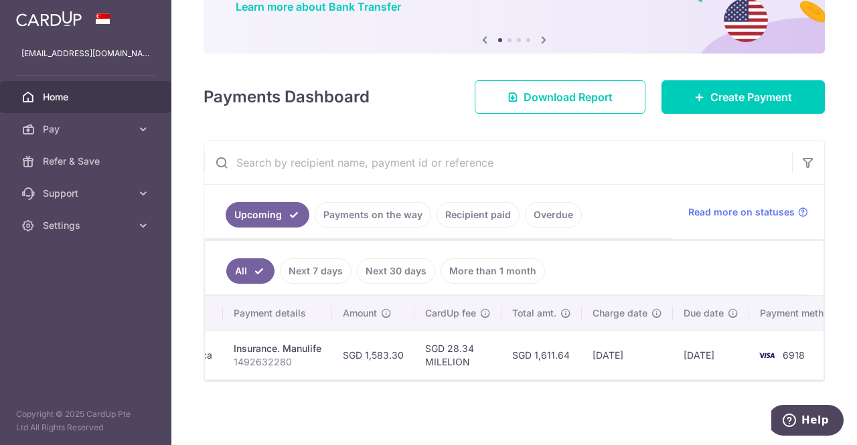
scroll to position [0, 222]
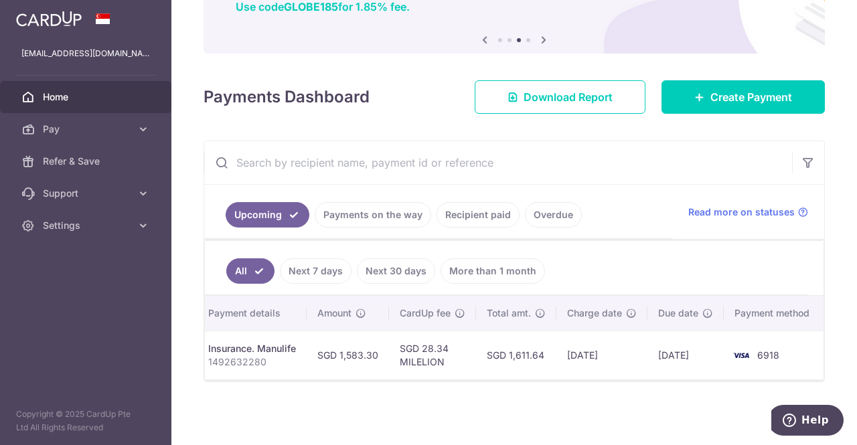
click at [66, 95] on span "Home" at bounding box center [87, 96] width 88 height 13
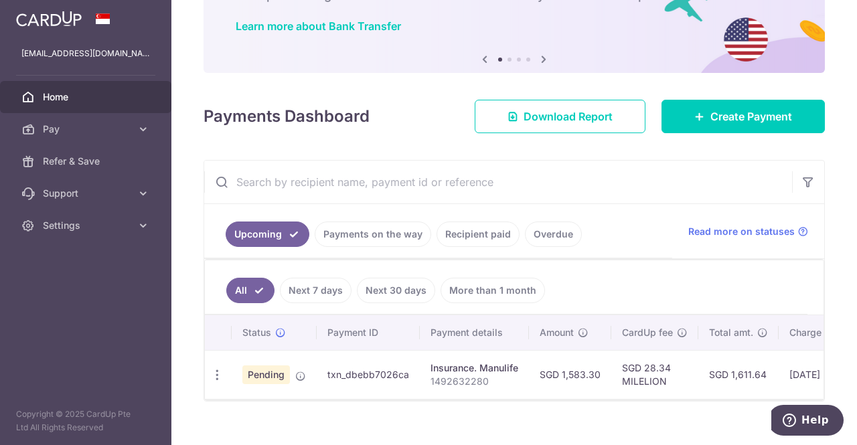
scroll to position [120, 0]
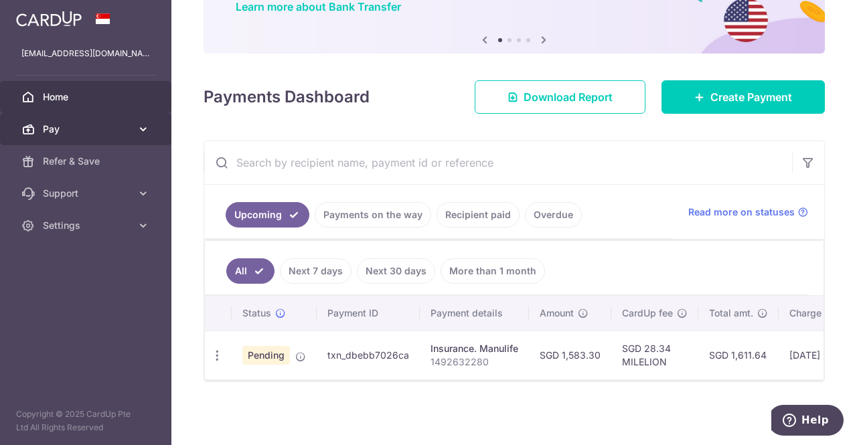
click at [80, 130] on span "Pay" at bounding box center [87, 128] width 88 height 13
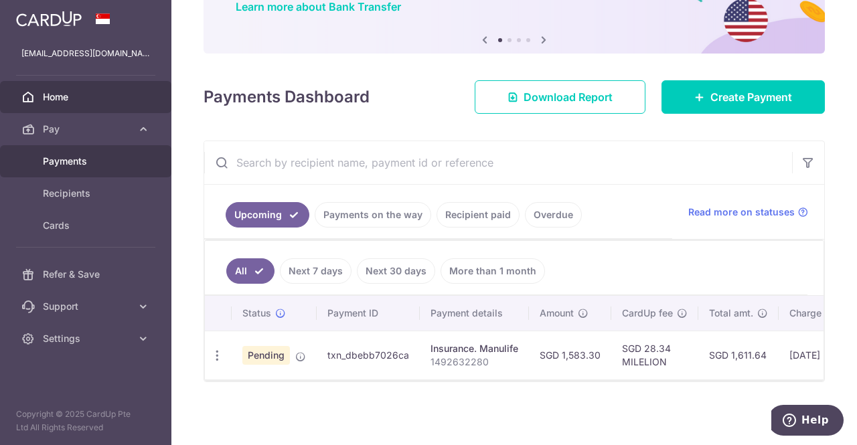
click at [84, 159] on span "Payments" at bounding box center [87, 161] width 88 height 13
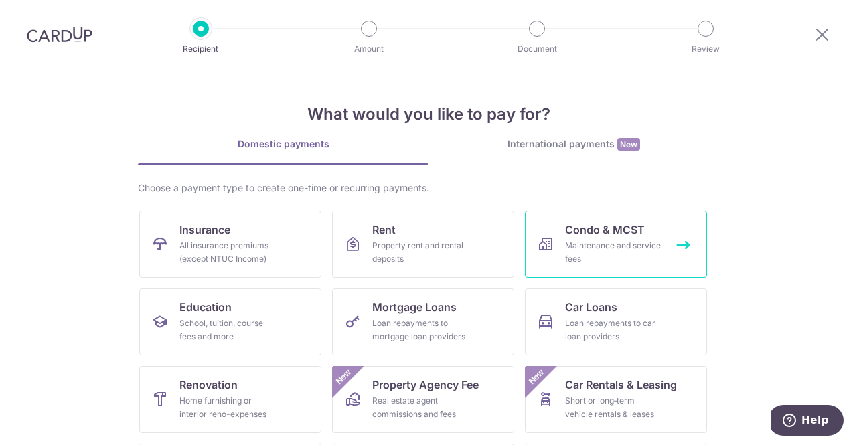
click at [628, 246] on div "Maintenance and service fees" at bounding box center [613, 252] width 96 height 27
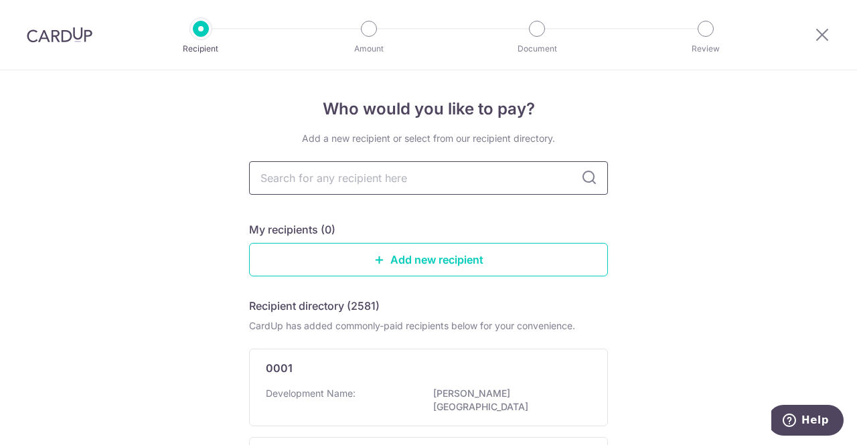
click at [465, 183] on input "text" at bounding box center [428, 177] width 359 height 33
type input "4616"
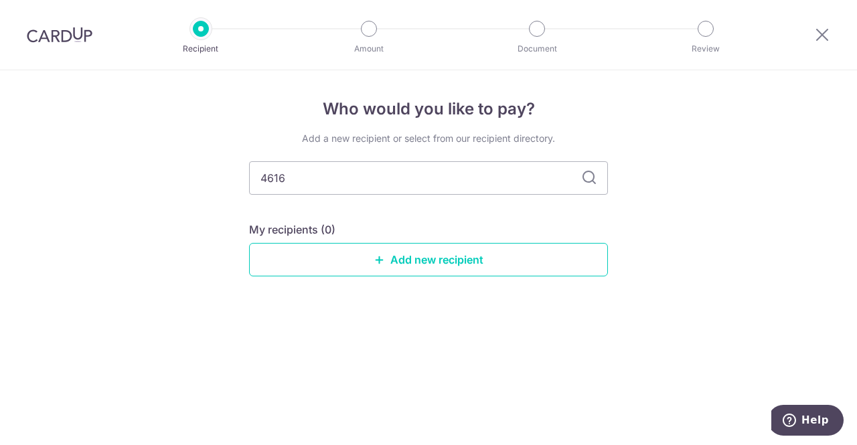
click at [589, 181] on icon at bounding box center [589, 178] width 16 height 16
click at [451, 175] on input "4616" at bounding box center [428, 177] width 359 height 33
click at [329, 181] on input "4616" at bounding box center [428, 177] width 359 height 33
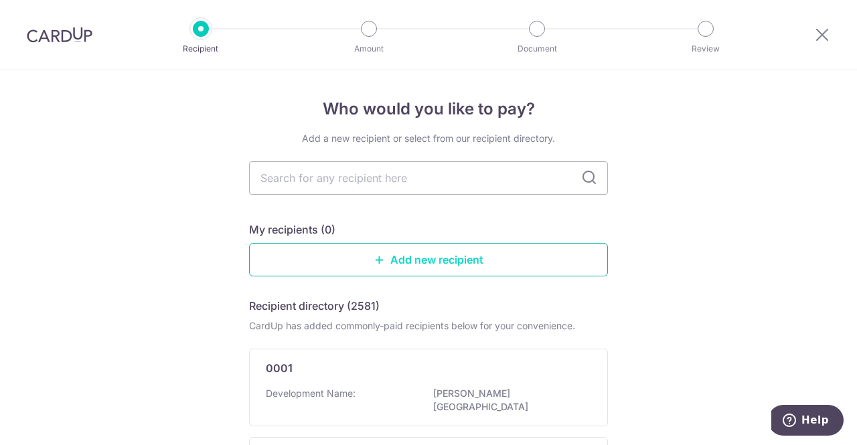
click at [454, 258] on link "Add new recipient" at bounding box center [428, 259] width 359 height 33
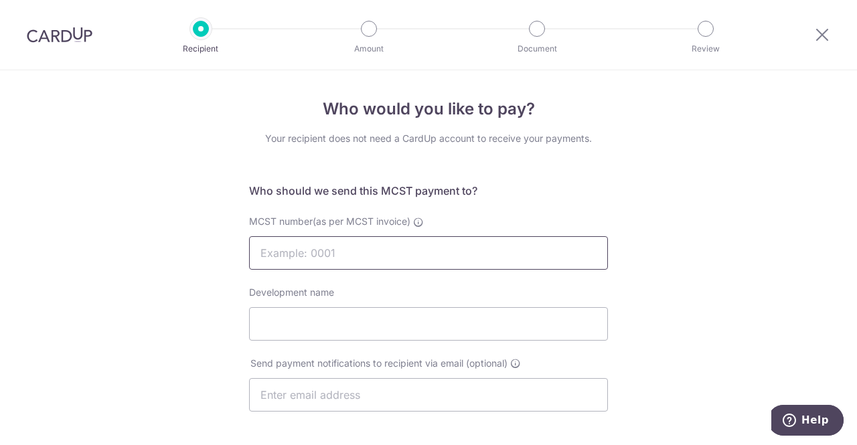
click at [454, 257] on input "MCST number(as per MCST invoice)" at bounding box center [428, 252] width 359 height 33
type input "2"
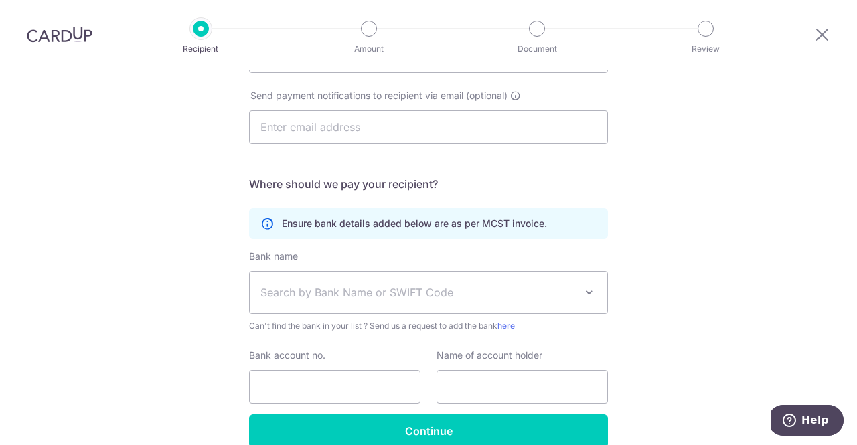
scroll to position [332, 0]
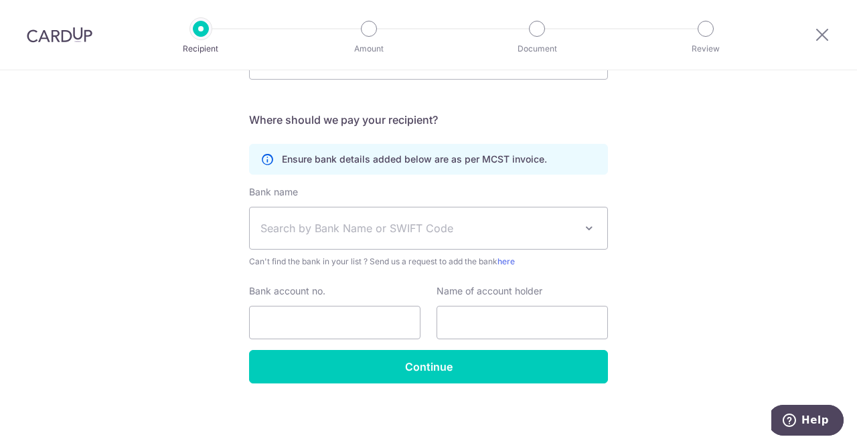
type input "4616"
